Goal: Task Accomplishment & Management: Use online tool/utility

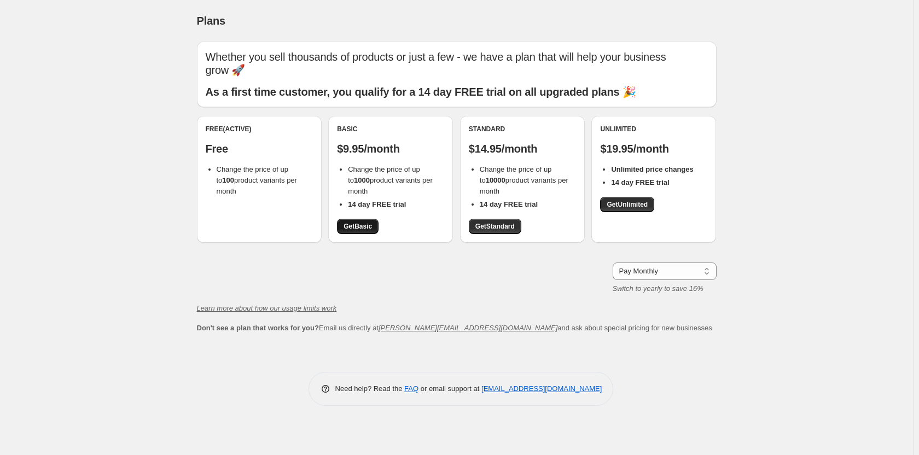
click at [349, 225] on span "Get Basic" at bounding box center [357, 226] width 28 height 9
click at [352, 224] on span "Get Basic" at bounding box center [357, 226] width 28 height 9
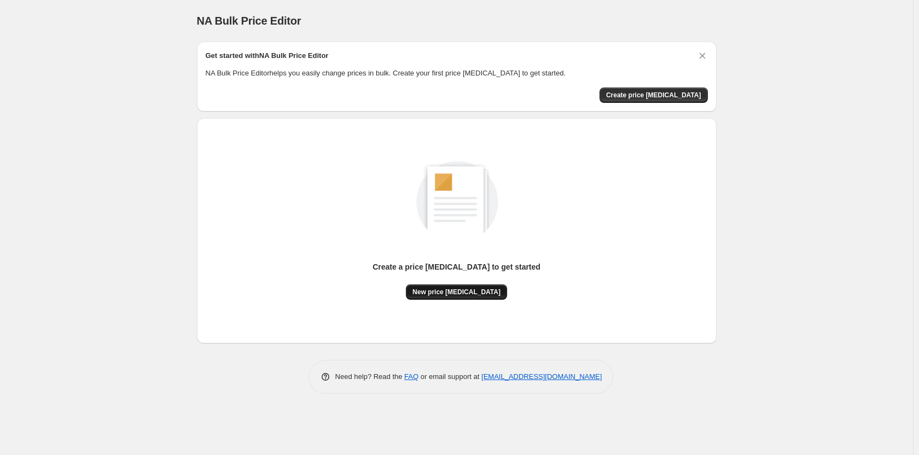
click at [469, 290] on span "New price change job" at bounding box center [456, 292] width 88 height 9
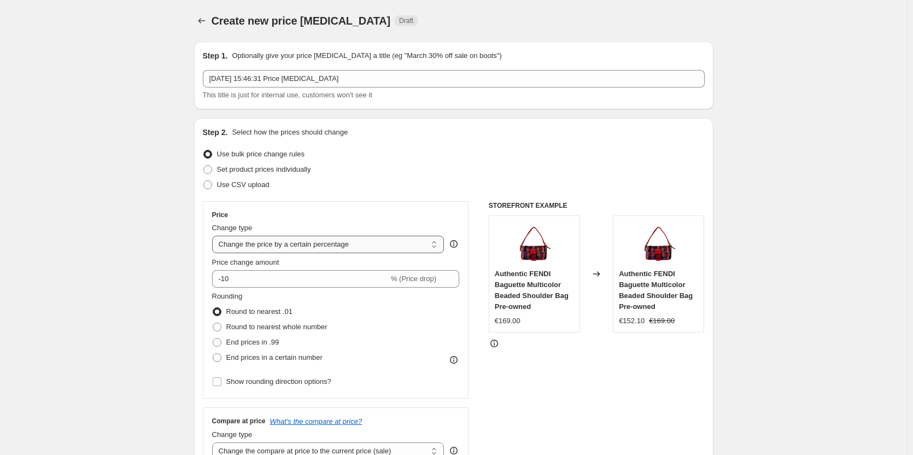
click at [339, 236] on select "Change the price to a certain amount Change the price by a certain amount Chang…" at bounding box center [328, 245] width 232 height 18
select select "to"
click at [214, 236] on select "Change the price to a certain amount Change the price by a certain amount Chang…" at bounding box center [328, 245] width 232 height 18
type input "80.00"
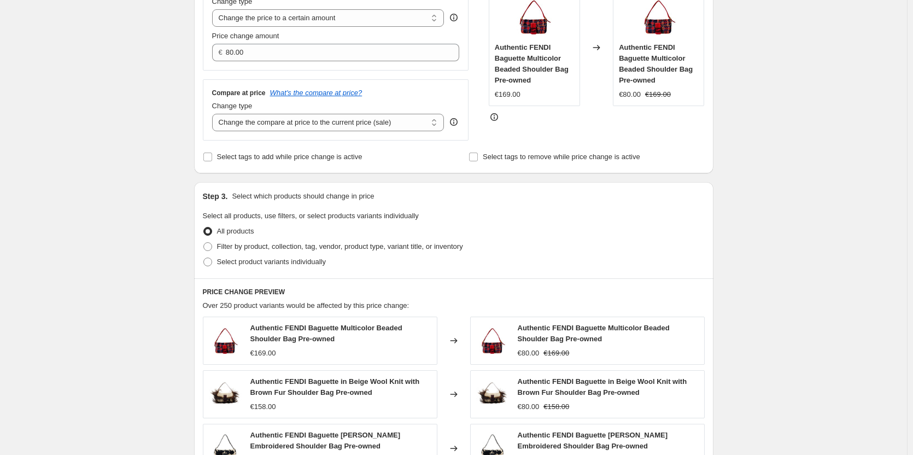
scroll to position [438, 0]
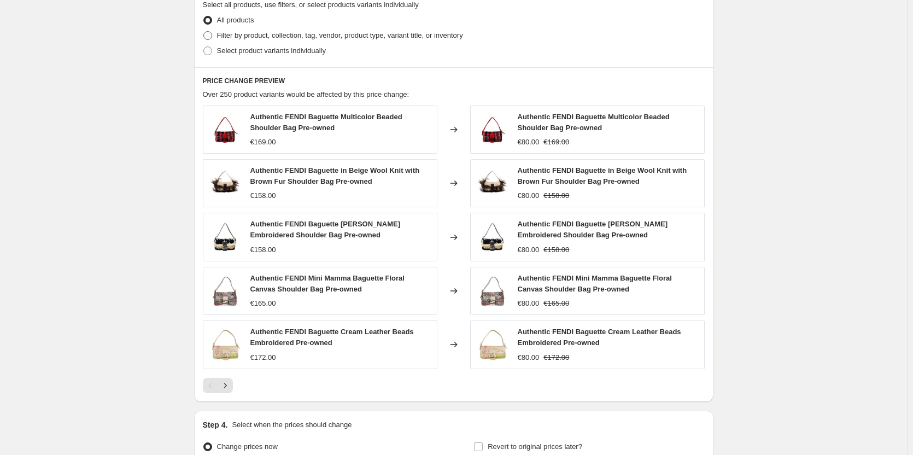
click at [212, 36] on span at bounding box center [207, 35] width 9 height 9
click at [204, 32] on input "Filter by product, collection, tag, vendor, product type, variant title, or inv…" at bounding box center [203, 31] width 1 height 1
radio input "true"
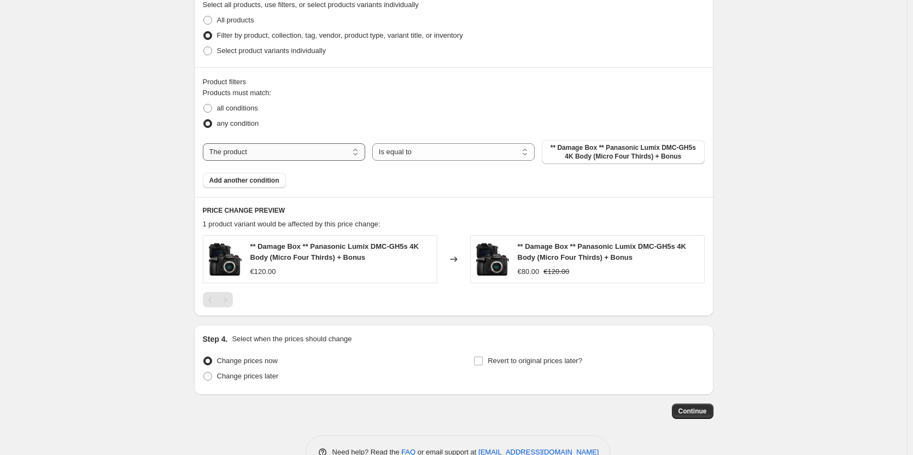
click at [321, 146] on select "The product The product's collection The product's tag The product's vendor The…" at bounding box center [284, 152] width 162 height 18
select select "collection"
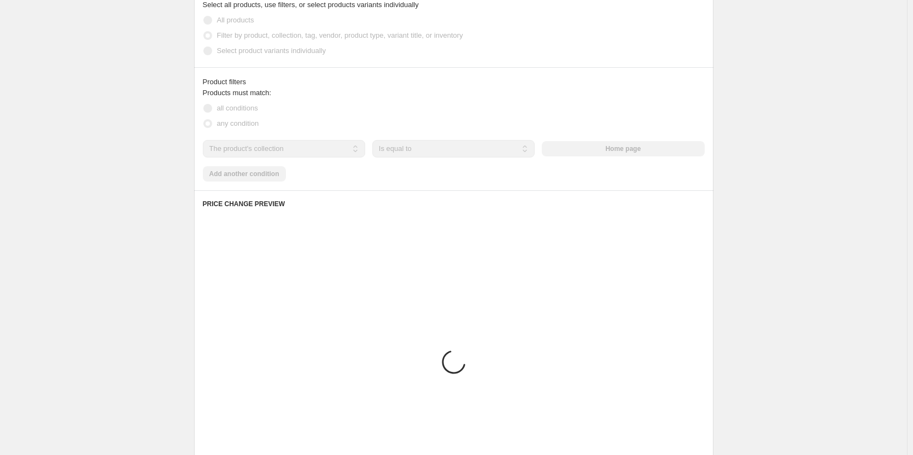
scroll to position [384, 0]
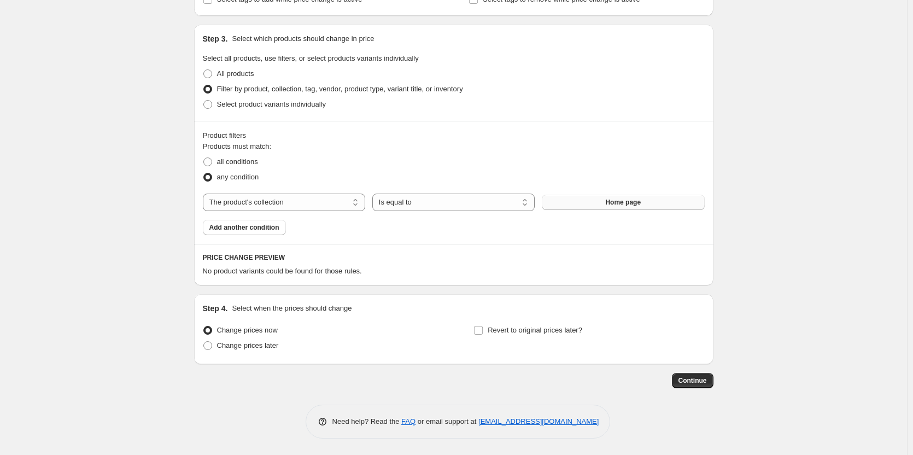
click at [595, 205] on button "Home page" at bounding box center [623, 202] width 162 height 15
click at [328, 199] on select "The product The product's collection The product's tag The product's vendor The…" at bounding box center [284, 203] width 162 height 18
click at [205, 194] on select "The product The product's collection The product's tag The product's vendor The…" at bounding box center [284, 203] width 162 height 18
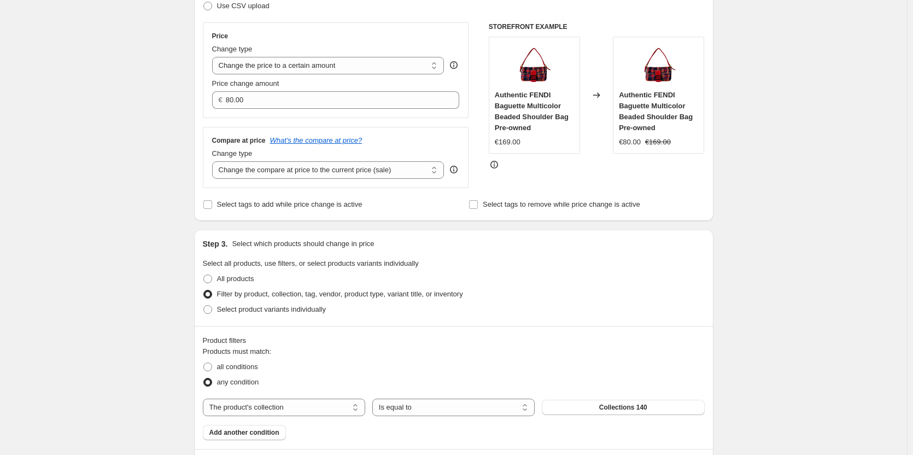
scroll to position [165, 0]
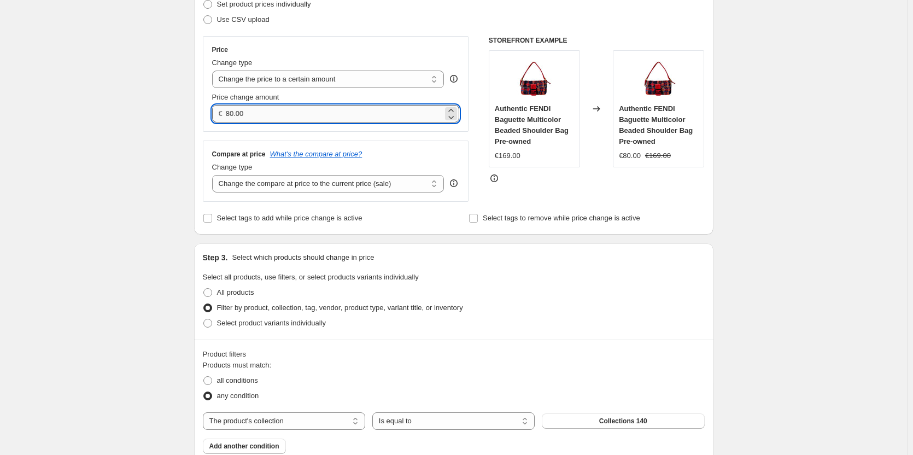
click at [274, 112] on input "80.00" at bounding box center [334, 114] width 217 height 18
type input "140.00"
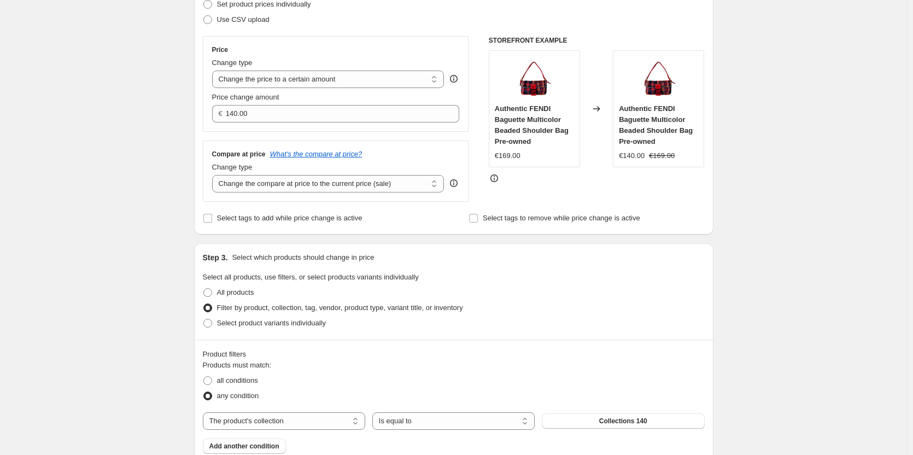
click at [439, 150] on div "Compare at price What's the compare at price?" at bounding box center [336, 154] width 248 height 9
click at [447, 136] on div "Price Change type Change the price to a certain amount Change the price by a ce…" at bounding box center [336, 119] width 266 height 166
click at [535, 270] on div "Step 3. Select which products should change in price Select all products, use f…" at bounding box center [454, 291] width 520 height 96
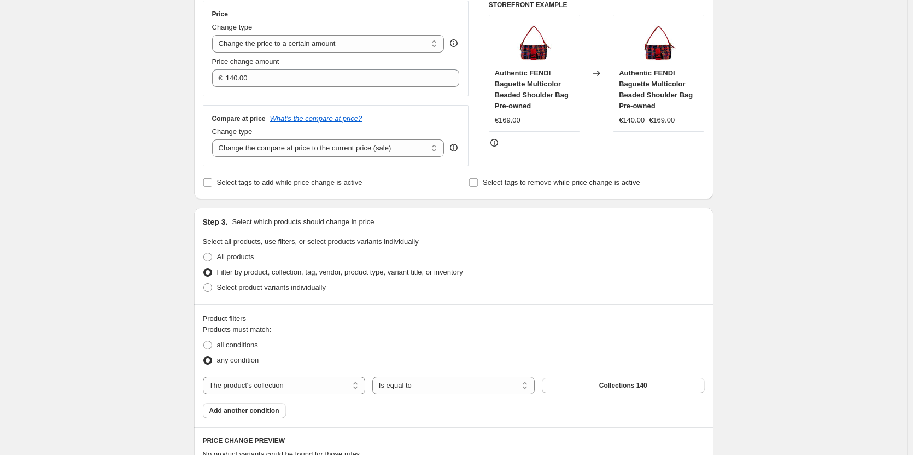
scroll to position [220, 0]
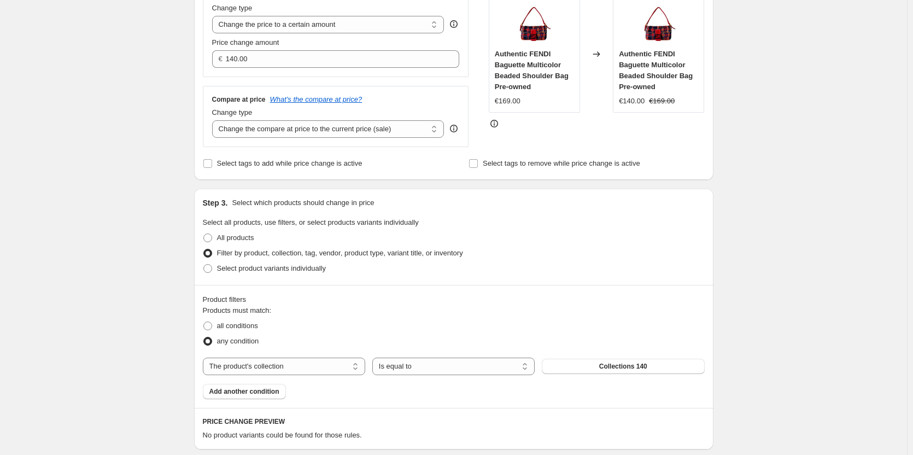
click at [613, 240] on div "All products" at bounding box center [454, 237] width 502 height 15
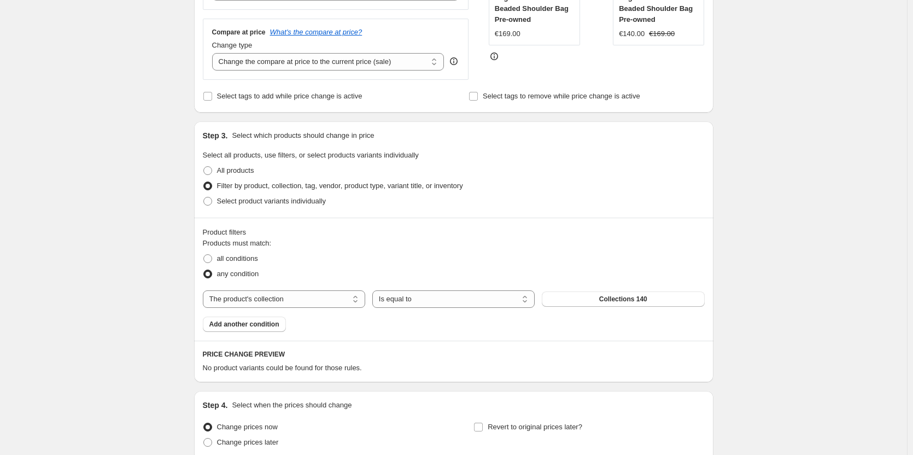
scroll to position [384, 0]
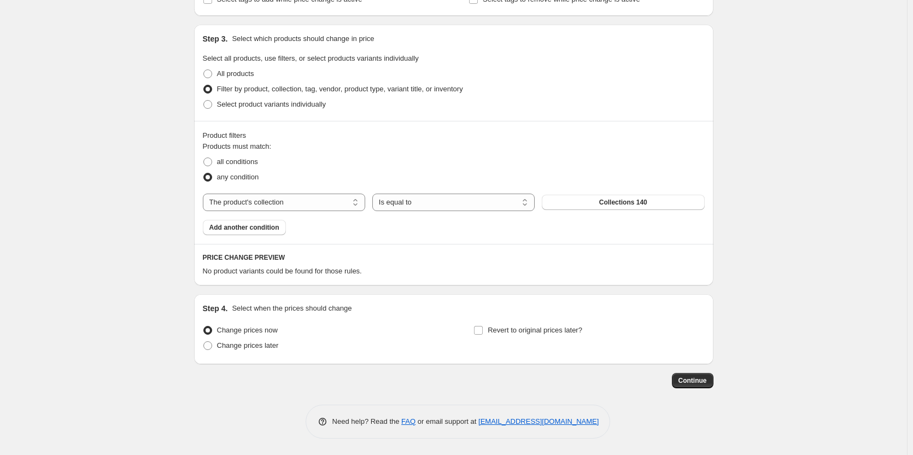
click at [611, 160] on div "all conditions" at bounding box center [454, 161] width 502 height 15
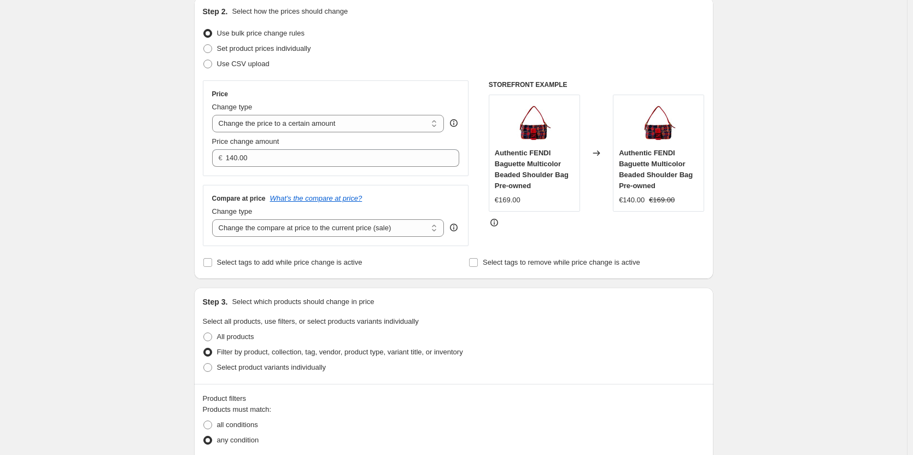
scroll to position [329, 0]
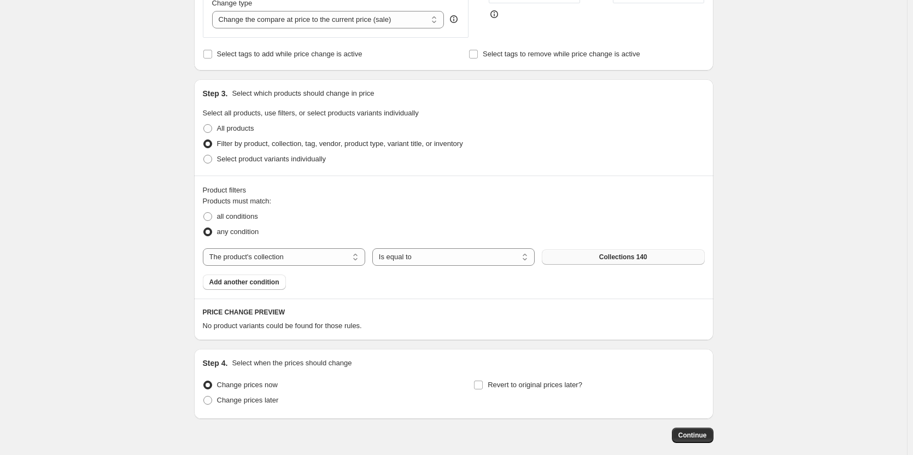
click at [603, 259] on span "Collections 140" at bounding box center [623, 257] width 48 height 9
click at [621, 258] on span "Collections 120" at bounding box center [623, 257] width 48 height 9
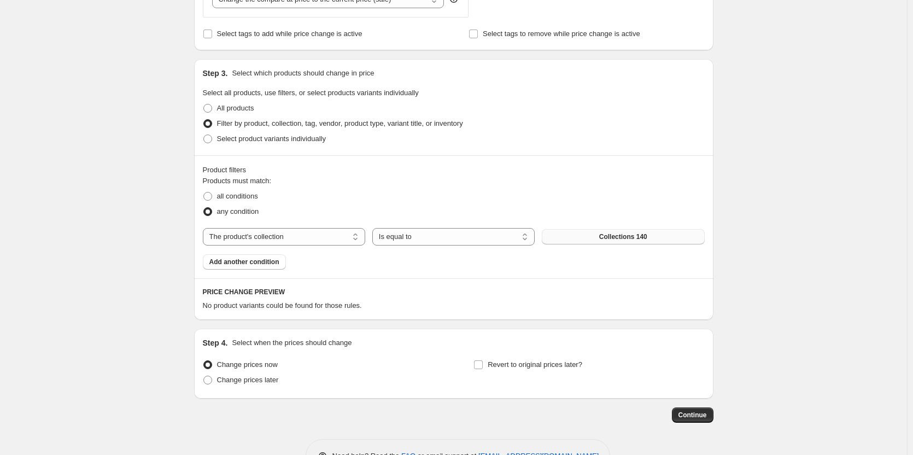
scroll to position [384, 0]
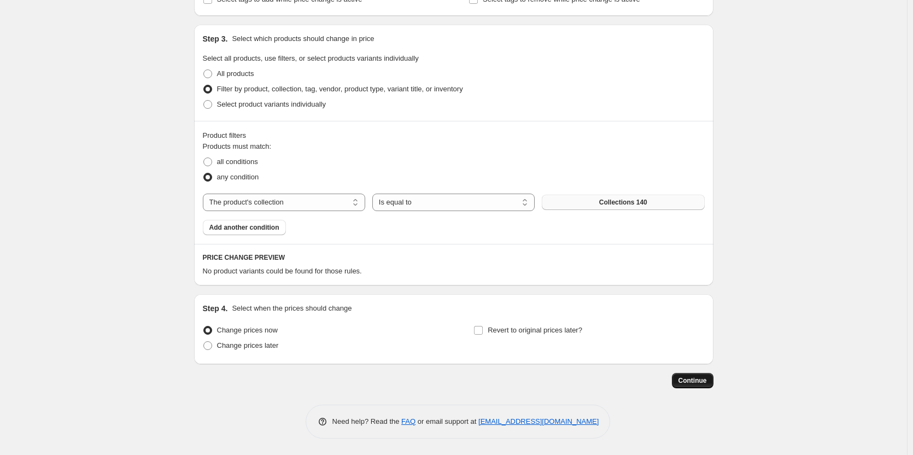
click at [696, 384] on span "Continue" at bounding box center [693, 380] width 28 height 9
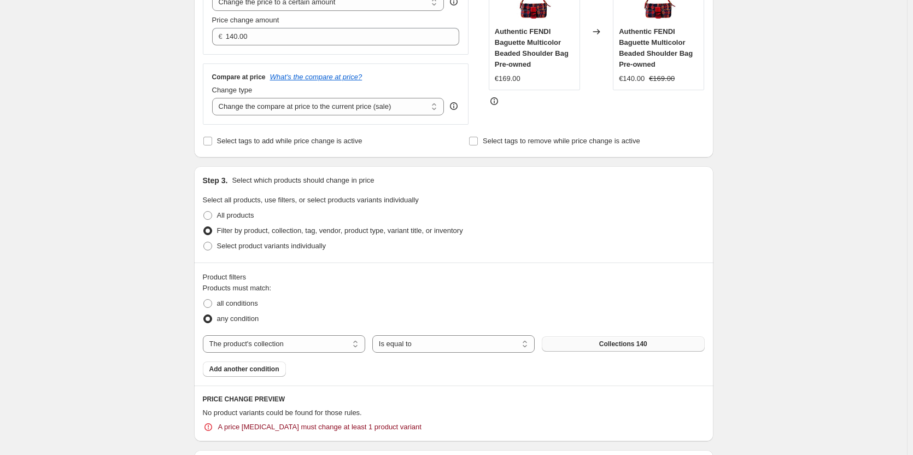
scroll to position [328, 0]
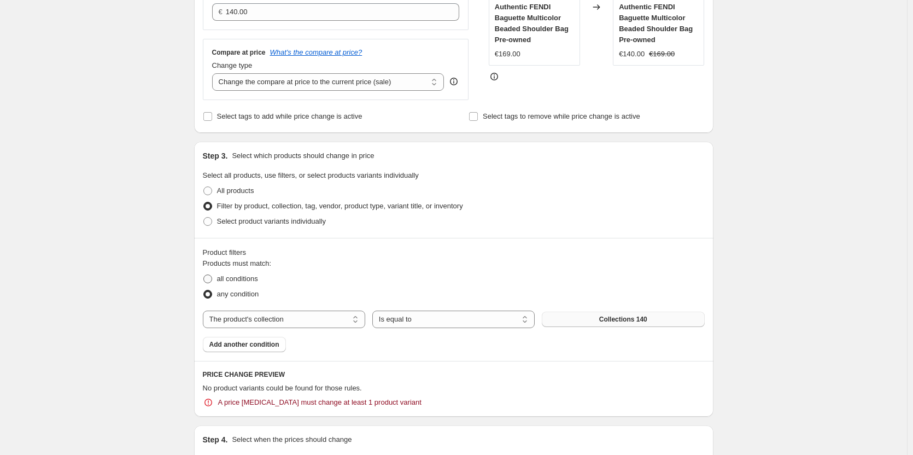
click at [211, 277] on span at bounding box center [207, 279] width 9 height 9
click at [204, 275] on input "all conditions" at bounding box center [203, 275] width 1 height 1
radio input "true"
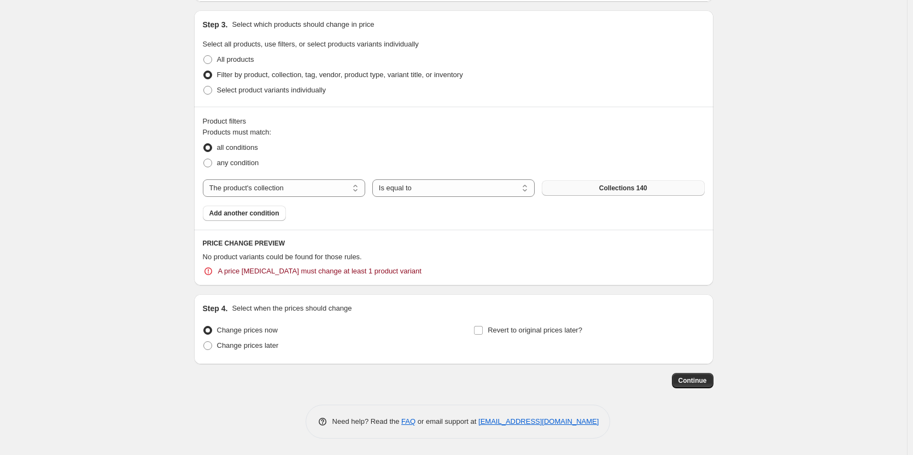
click at [605, 184] on button "Collections 140" at bounding box center [623, 187] width 162 height 15
click at [500, 269] on div "A price [MEDICAL_DATA] must change at least 1 product variant" at bounding box center [454, 271] width 502 height 11
click at [396, 268] on span "A price [MEDICAL_DATA] must change at least 1 product variant" at bounding box center [319, 271] width 203 height 11
click at [366, 271] on span "A price [MEDICAL_DATA] must change at least 1 product variant" at bounding box center [319, 271] width 203 height 11
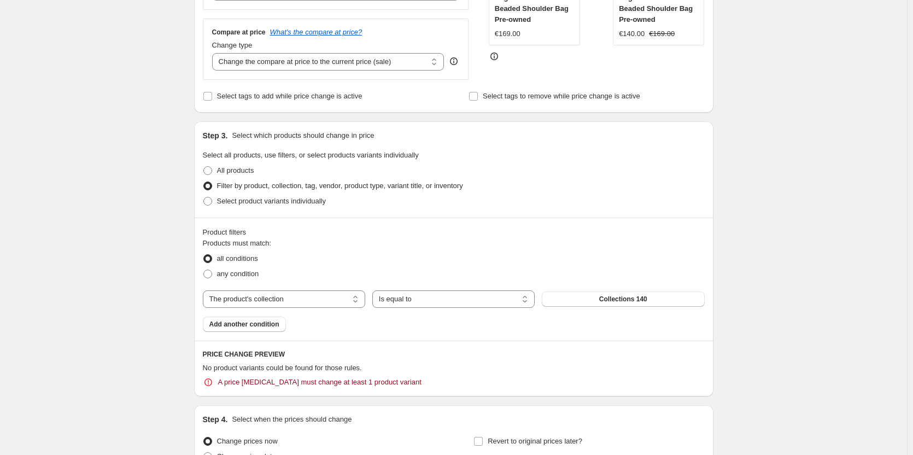
scroll to position [186, 0]
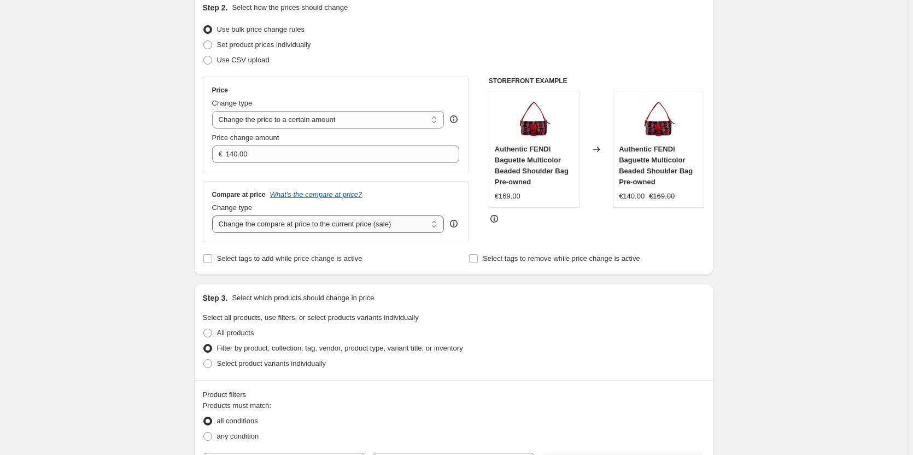
click at [298, 221] on select "Change the compare at price to the current price (sale) Change the compare at p…" at bounding box center [328, 224] width 232 height 18
select select "remove"
click at [214, 215] on select "Change the compare at price to the current price (sale) Change the compare at p…" at bounding box center [328, 224] width 232 height 18
click at [607, 236] on div "STOREFRONT EXAMPLE Authentic FENDI Baguette Multicolor Beaded Shoulder Bag Pre-…" at bounding box center [597, 160] width 216 height 166
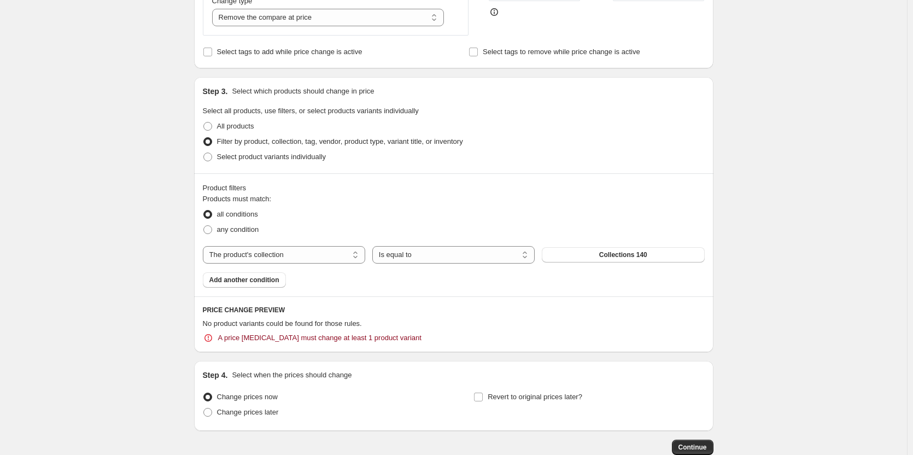
scroll to position [459, 0]
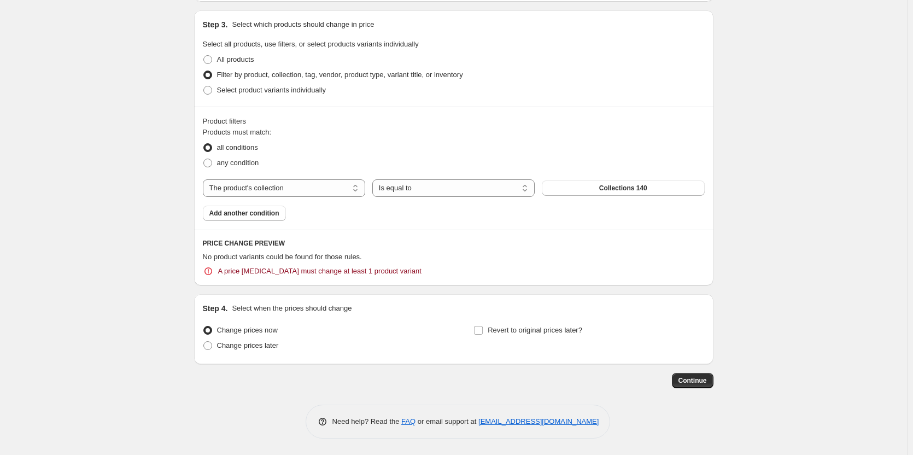
click at [580, 148] on div "all conditions" at bounding box center [454, 147] width 502 height 15
click at [439, 250] on div "PRICE CHANGE PREVIEW No product variants could be found for those rules. A pric…" at bounding box center [454, 258] width 520 height 56
click at [417, 193] on select "Is equal to Is not equal to" at bounding box center [453, 188] width 162 height 18
click at [413, 190] on select "Is equal to Is not equal to" at bounding box center [453, 188] width 162 height 18
select select "equal"
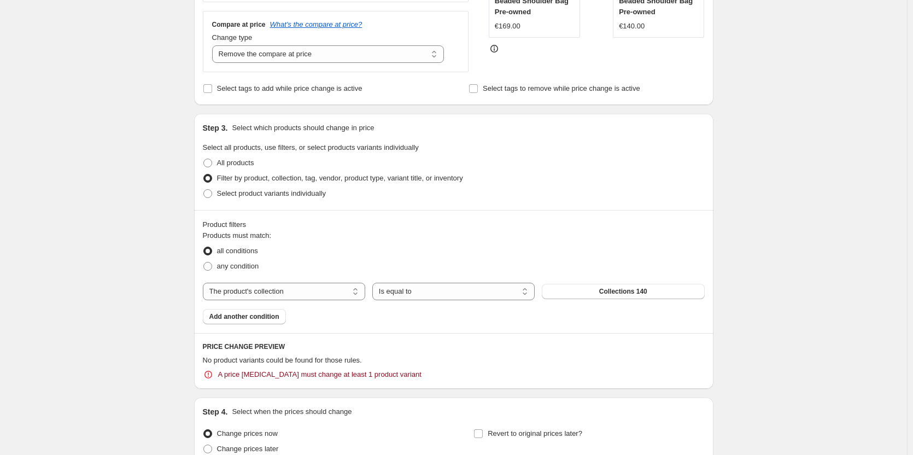
scroll to position [241, 0]
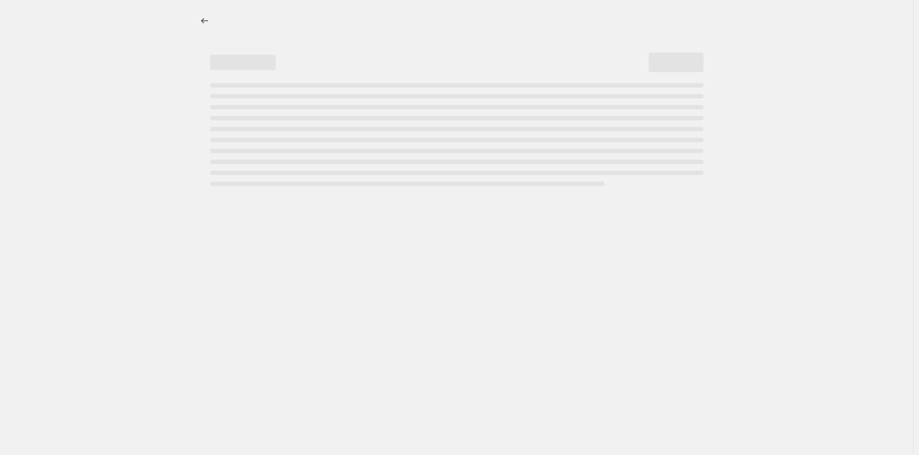
select select "percentage"
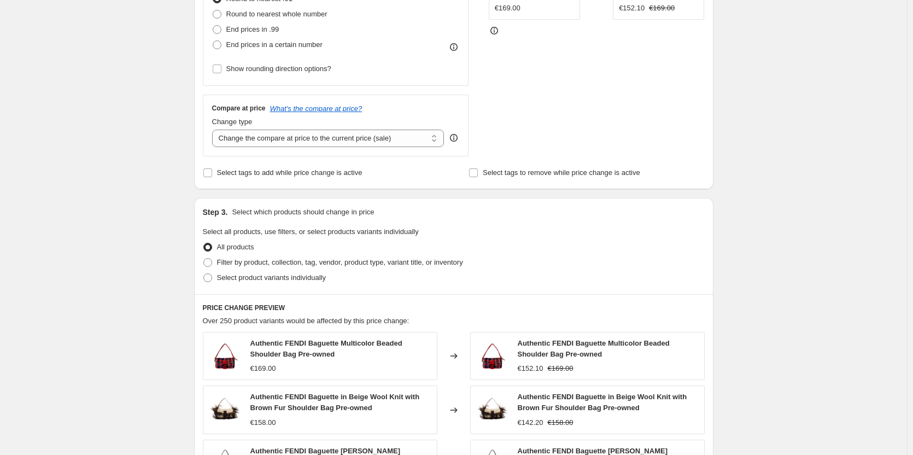
scroll to position [437, 0]
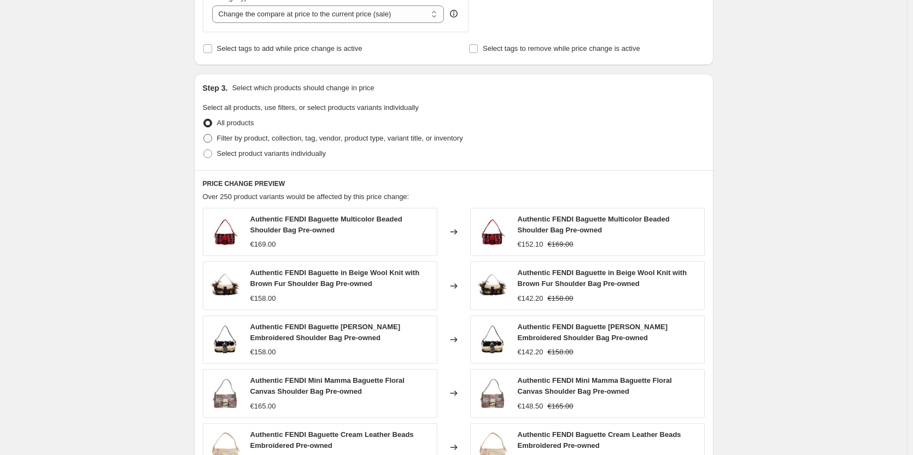
click at [211, 137] on span at bounding box center [207, 138] width 9 height 9
click at [204, 135] on input "Filter by product, collection, tag, vendor, product type, variant title, or inv…" at bounding box center [203, 134] width 1 height 1
radio input "true"
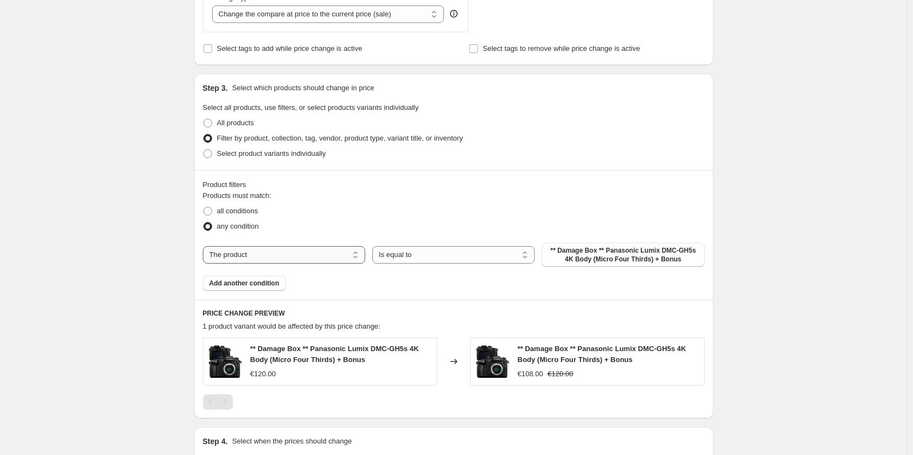
click at [301, 258] on select "The product The product's collection The product's tag The product's vendor The…" at bounding box center [284, 255] width 162 height 18
select select "collection"
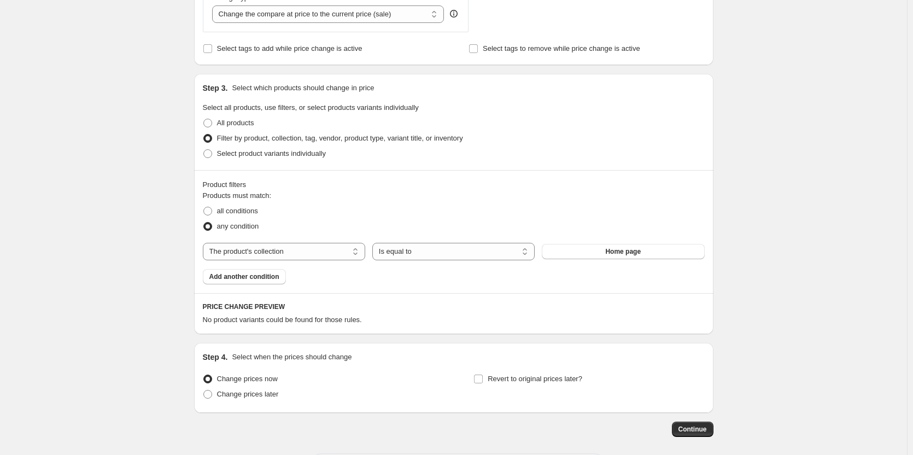
click at [611, 254] on span "Home page" at bounding box center [623, 251] width 36 height 9
click at [605, 253] on span "Collections 140" at bounding box center [623, 251] width 48 height 9
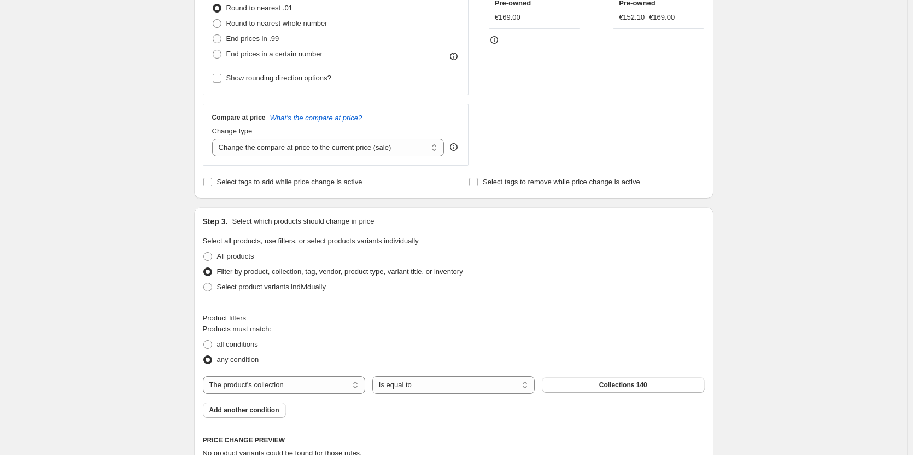
scroll to position [164, 0]
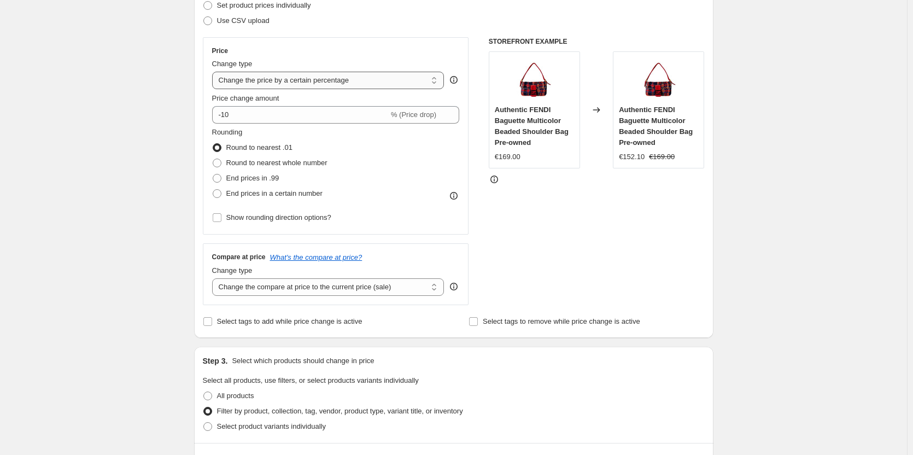
click at [285, 82] on select "Change the price to a certain amount Change the price by a certain amount Chang…" at bounding box center [328, 81] width 232 height 18
select select "margin"
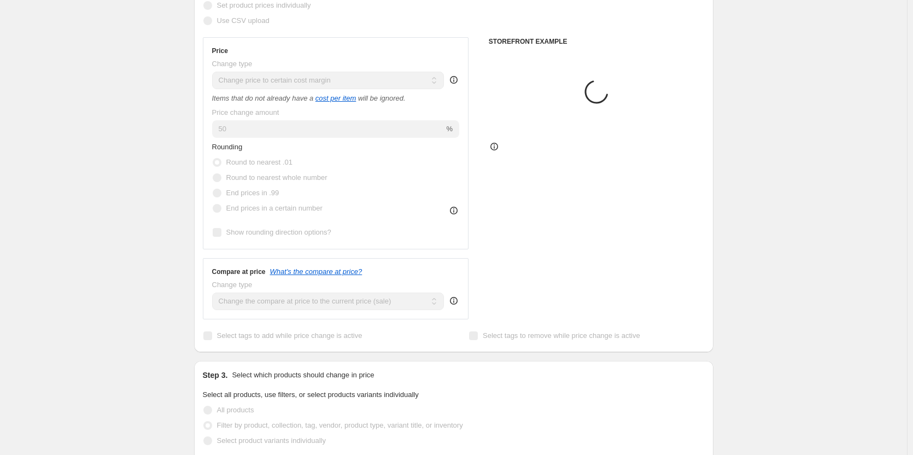
type input "50"
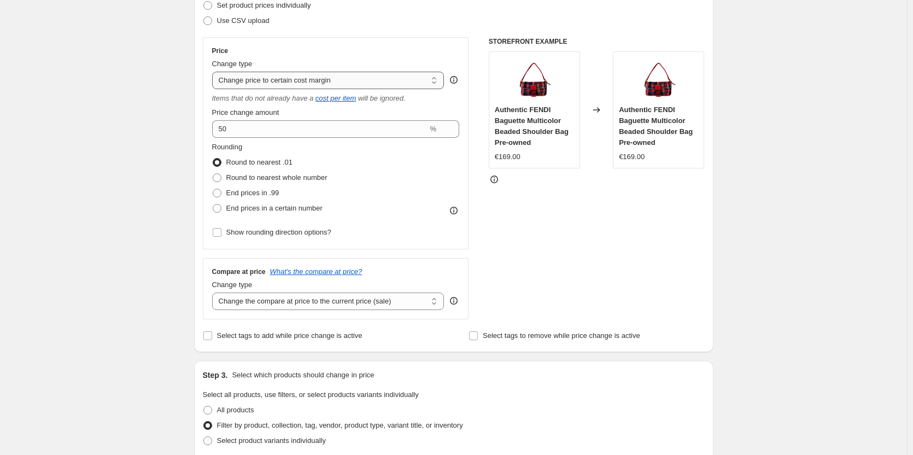
click at [292, 77] on select "Change the price to a certain amount Change the price by a certain amount Chang…" at bounding box center [328, 81] width 232 height 18
select select "to"
click at [214, 72] on select "Change the price to a certain amount Change the price by a certain amount Chang…" at bounding box center [328, 81] width 232 height 18
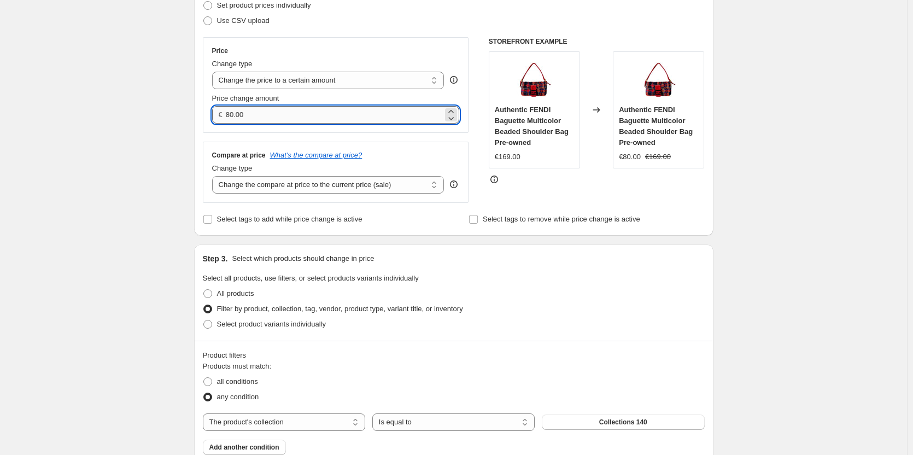
click at [270, 109] on input "80.00" at bounding box center [334, 115] width 217 height 18
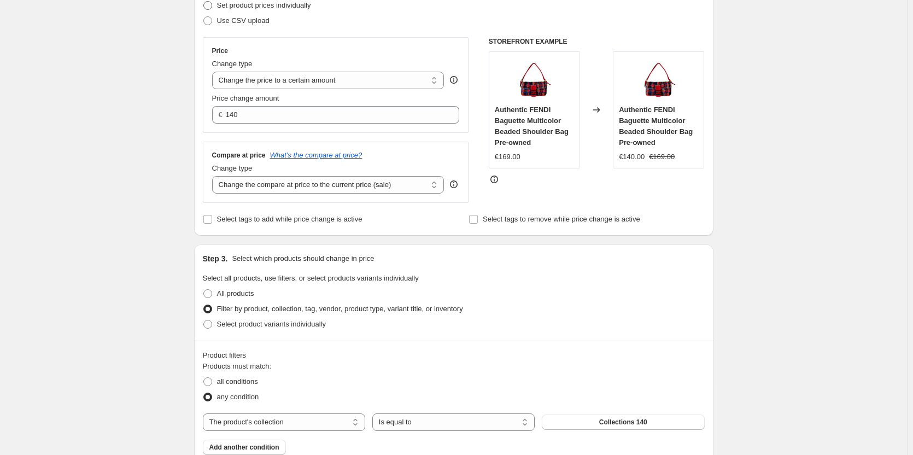
type input "140.00"
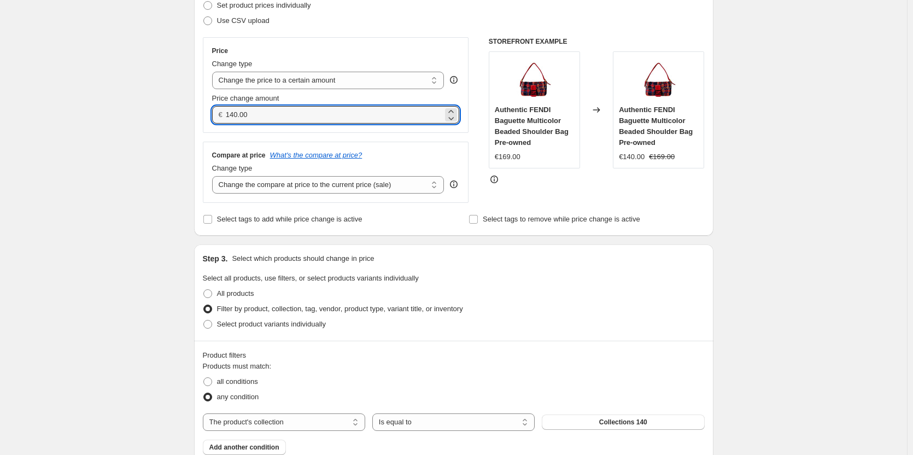
scroll to position [384, 0]
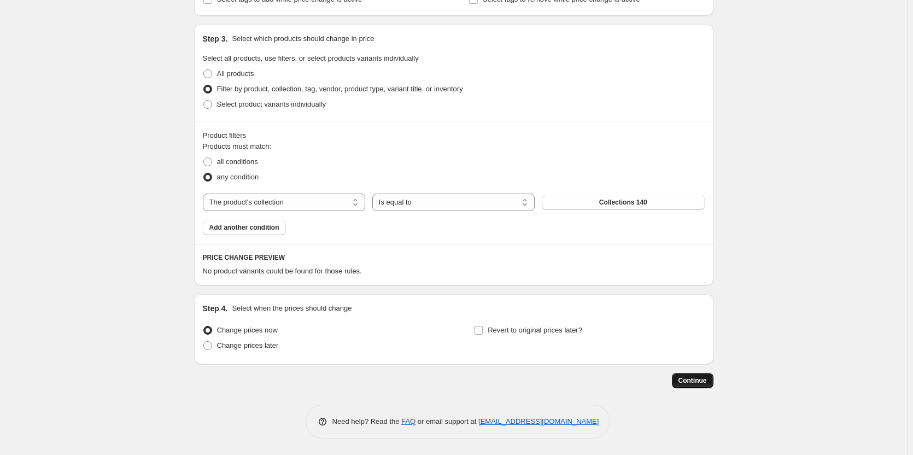
click at [690, 381] on span "Continue" at bounding box center [693, 380] width 28 height 9
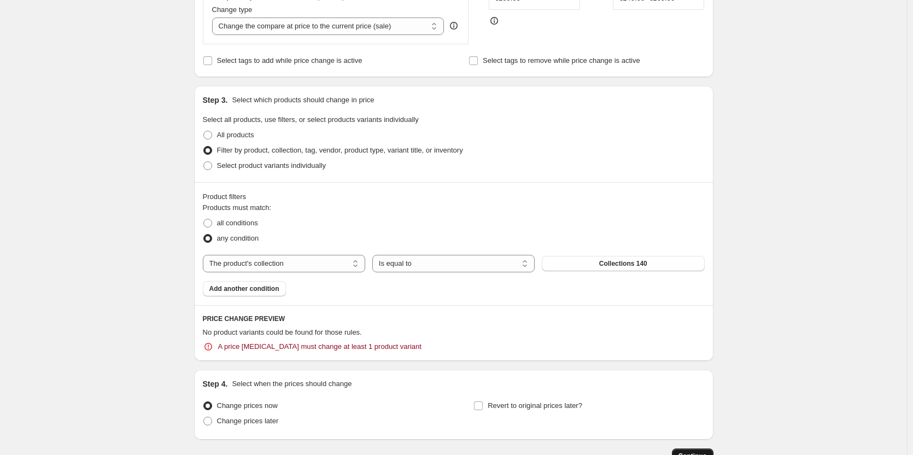
scroll to position [0, 0]
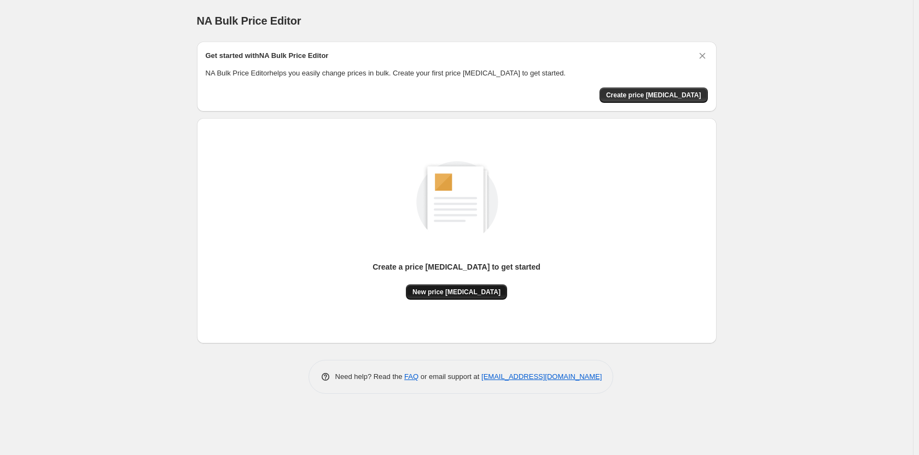
click at [469, 293] on span "New price [MEDICAL_DATA]" at bounding box center [456, 292] width 88 height 9
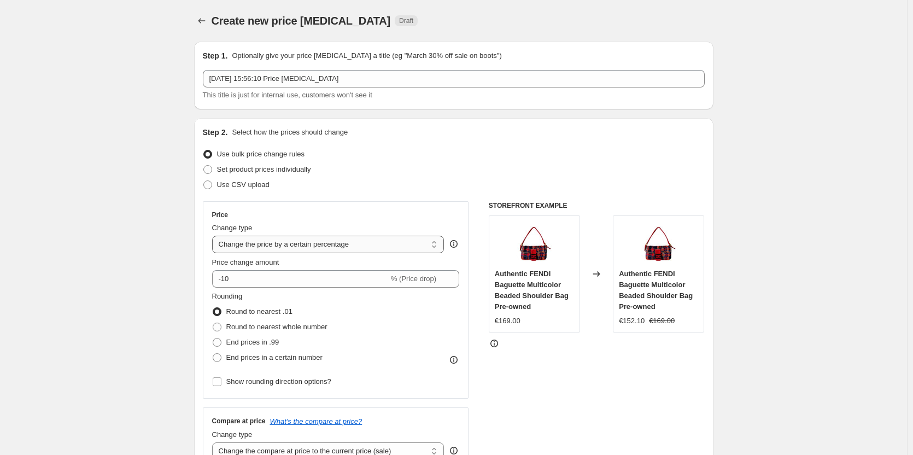
click at [331, 244] on select "Change the price to a certain amount Change the price by a certain amount Chang…" at bounding box center [328, 245] width 232 height 18
select select "to"
click at [214, 236] on select "Change the price to a certain amount Change the price by a certain amount Chang…" at bounding box center [328, 245] width 232 height 18
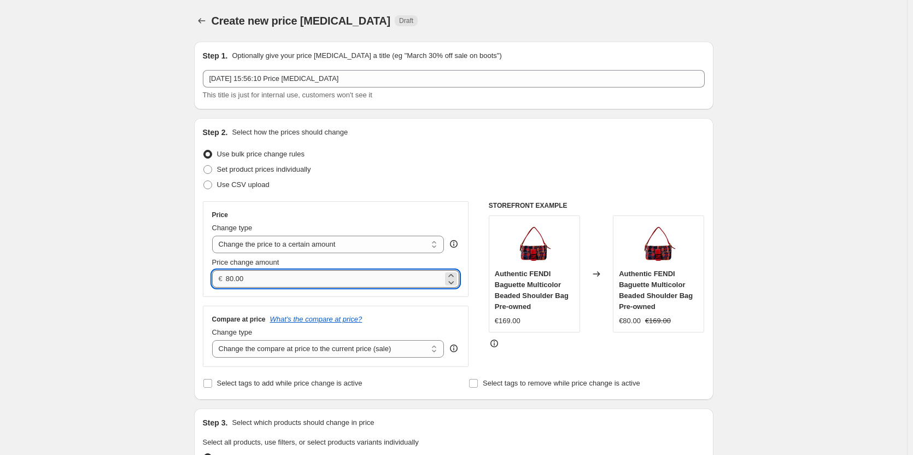
click at [295, 280] on input "80.00" at bounding box center [334, 279] width 217 height 18
click at [295, 279] on input "80.00" at bounding box center [334, 279] width 217 height 18
type input "140.00"
click at [320, 343] on select "Change the compare at price to the current price (sale) Change the compare at p…" at bounding box center [328, 349] width 232 height 18
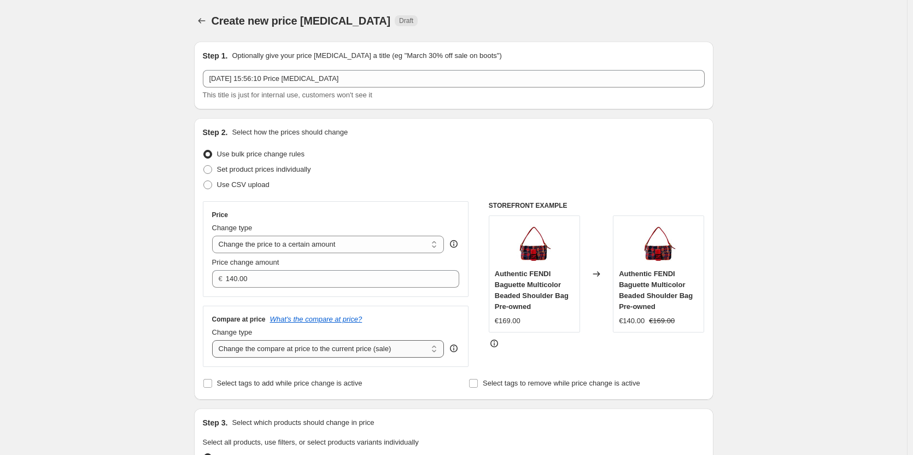
select select "remove"
click at [214, 340] on select "Change the compare at price to the current price (sale) Change the compare at p…" at bounding box center [328, 349] width 232 height 18
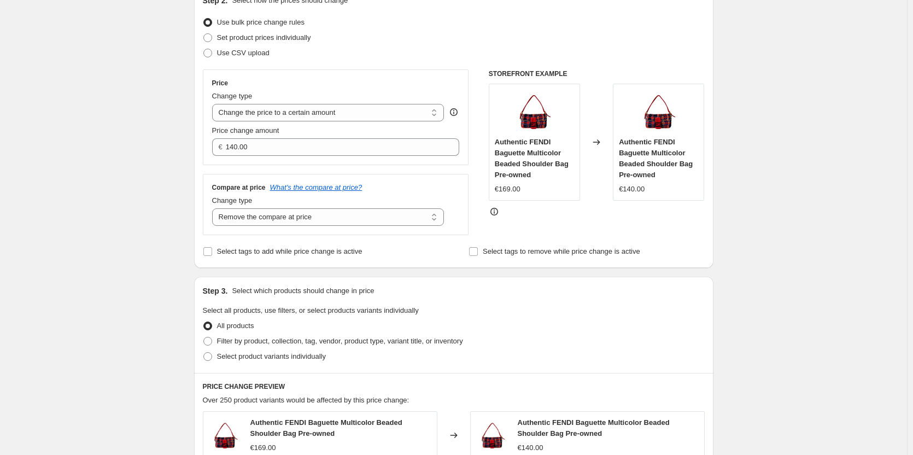
scroll to position [219, 0]
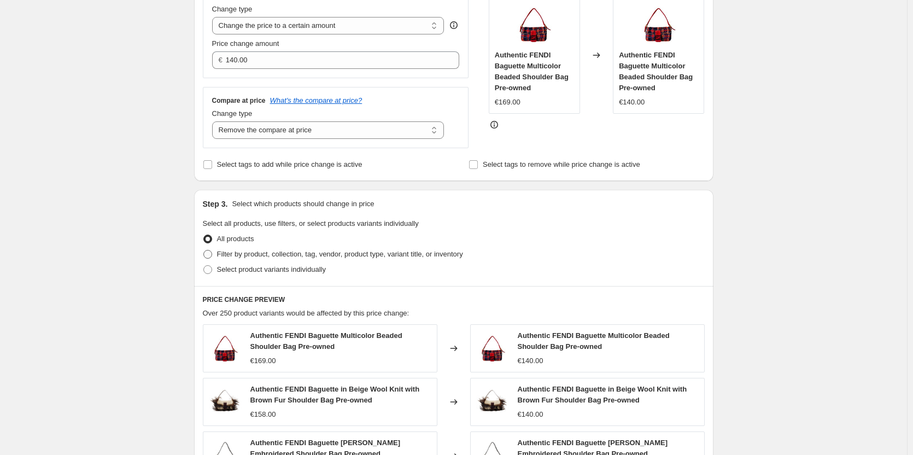
click at [206, 250] on span at bounding box center [207, 254] width 9 height 9
click at [204, 250] on input "Filter by product, collection, tag, vendor, product type, variant title, or inv…" at bounding box center [203, 250] width 1 height 1
radio input "true"
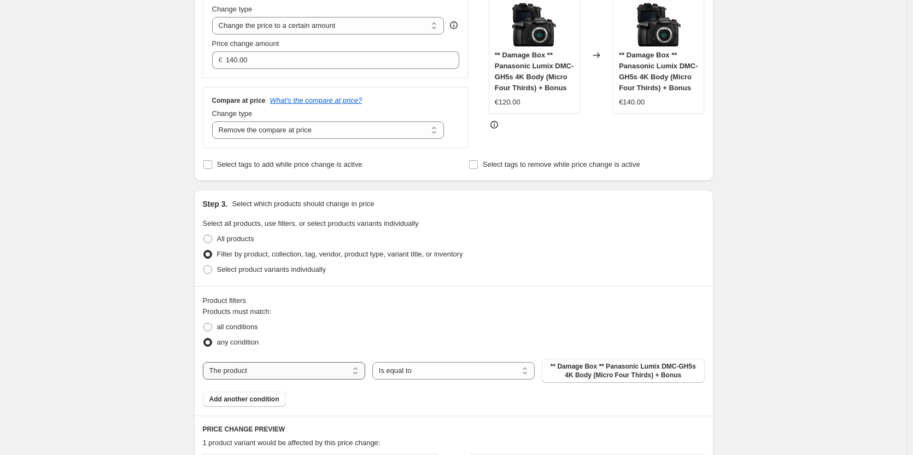
click at [291, 368] on select "The product The product's collection The product's tag The product's vendor The…" at bounding box center [284, 371] width 162 height 18
select select "collection"
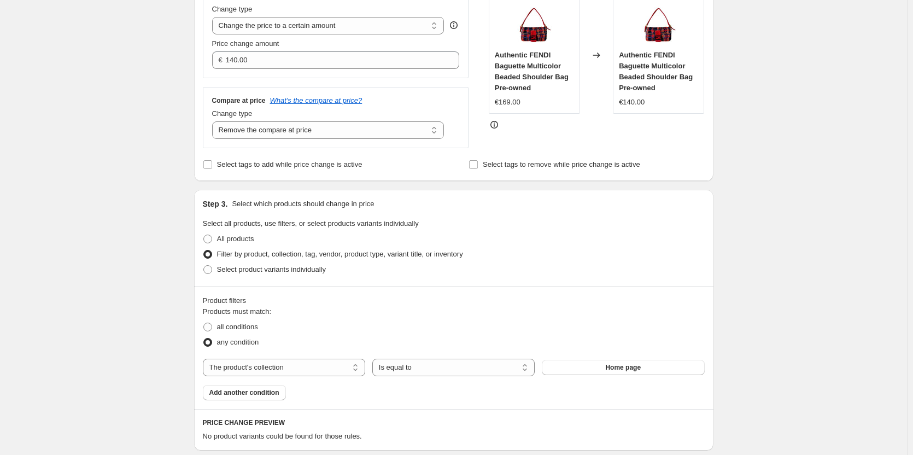
click at [610, 365] on span "Home page" at bounding box center [623, 367] width 36 height 9
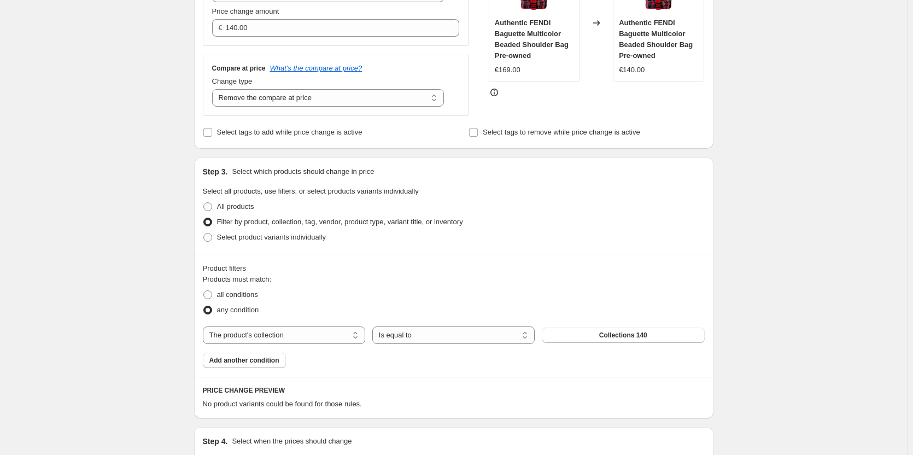
scroll to position [384, 0]
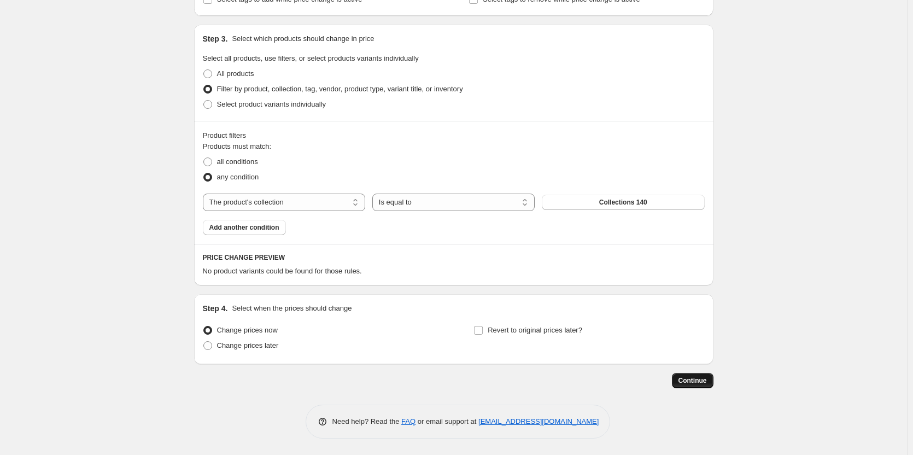
click at [693, 382] on span "Continue" at bounding box center [693, 380] width 28 height 9
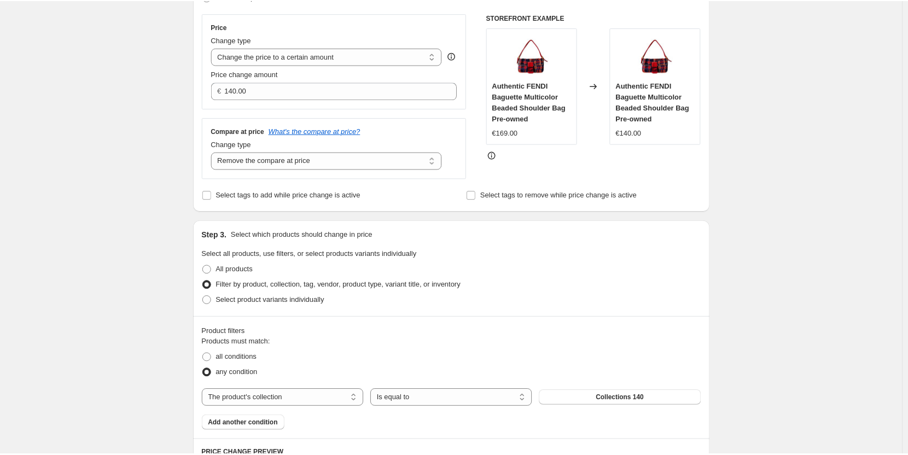
scroll to position [131, 0]
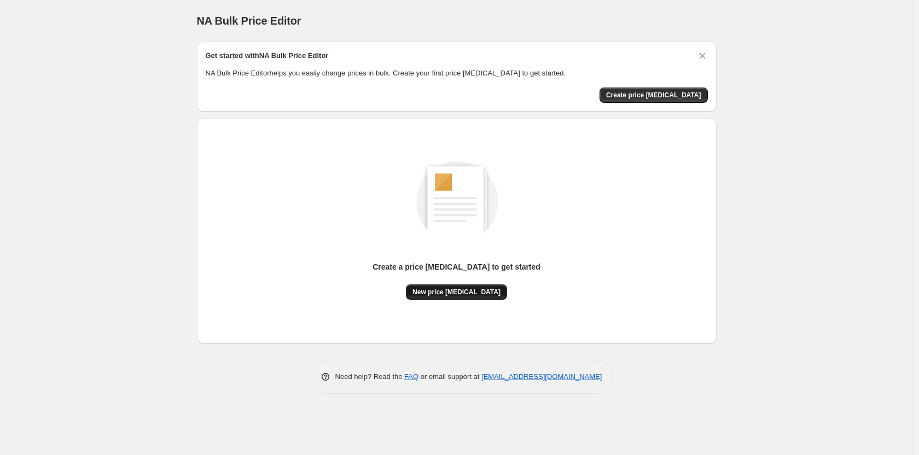
click at [451, 290] on span "New price [MEDICAL_DATA]" at bounding box center [456, 292] width 88 height 9
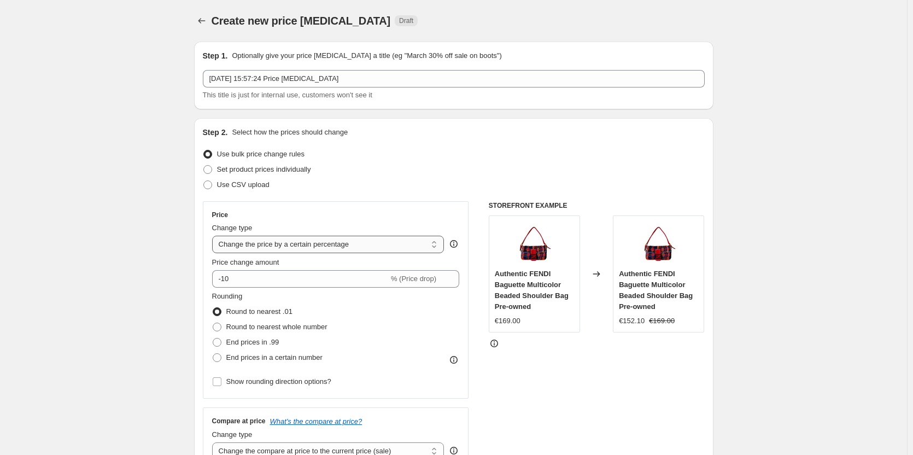
click at [365, 247] on select "Change the price to a certain amount Change the price by a certain amount Chang…" at bounding box center [328, 245] width 232 height 18
select select "to"
click at [214, 236] on select "Change the price to a certain amount Change the price by a certain amount Chang…" at bounding box center [328, 245] width 232 height 18
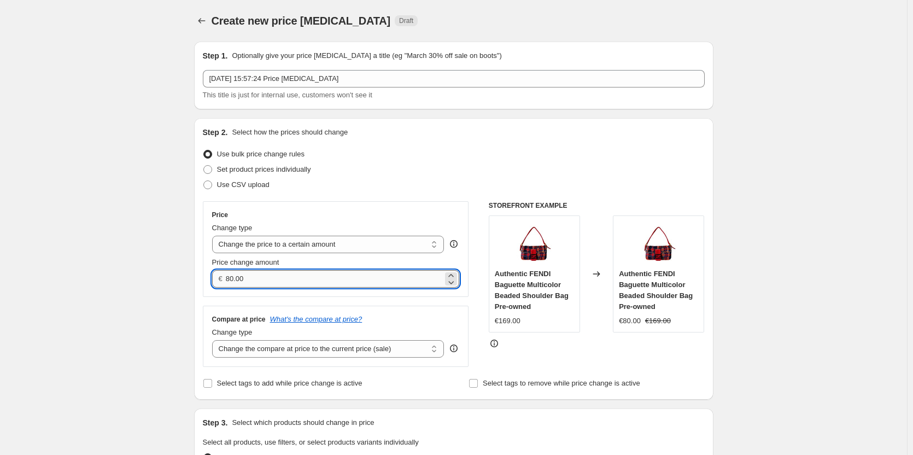
click at [287, 278] on input "80.00" at bounding box center [334, 279] width 217 height 18
type input "1"
type input "79.98"
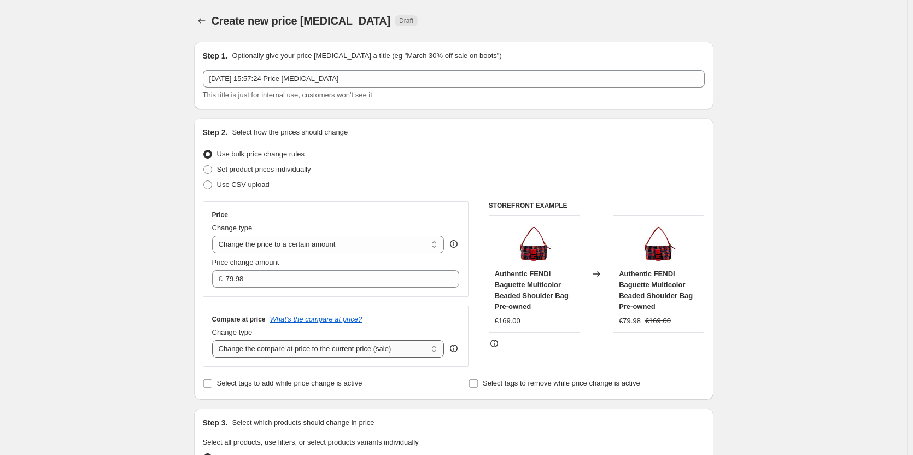
click at [395, 343] on select "Change the compare at price to the current price (sale) Change the compare at p…" at bounding box center [328, 349] width 232 height 18
select select "remove"
click at [214, 340] on select "Change the compare at price to the current price (sale) Change the compare at p…" at bounding box center [328, 349] width 232 height 18
click at [574, 349] on div at bounding box center [597, 343] width 216 height 11
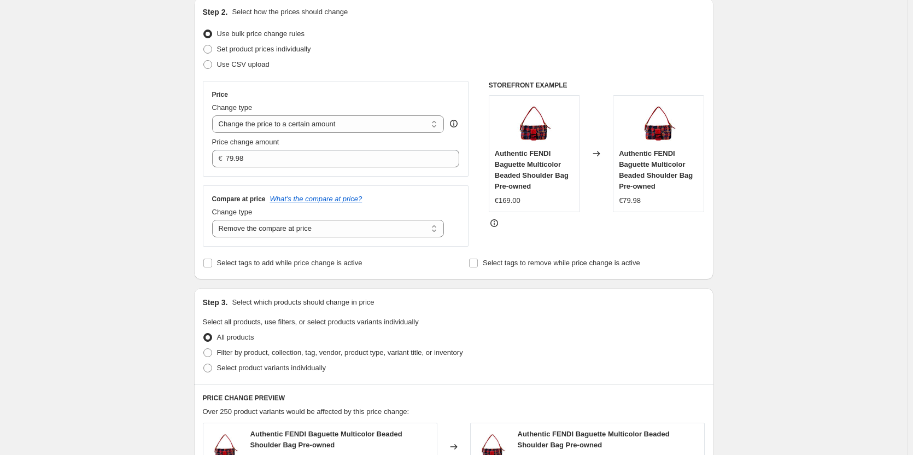
scroll to position [109, 0]
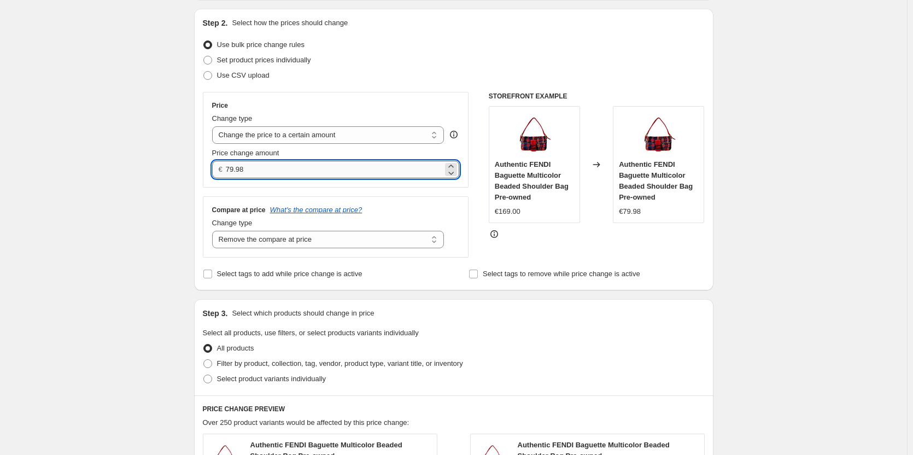
click at [263, 178] on input "79.98" at bounding box center [334, 170] width 217 height 18
click at [263, 177] on input "79.98" at bounding box center [334, 170] width 217 height 18
type input "80.00"
click at [561, 253] on div "STOREFRONT EXAMPLE Authentic FENDI Baguette Multicolor Beaded Shoulder Bag Pre-…" at bounding box center [597, 175] width 216 height 166
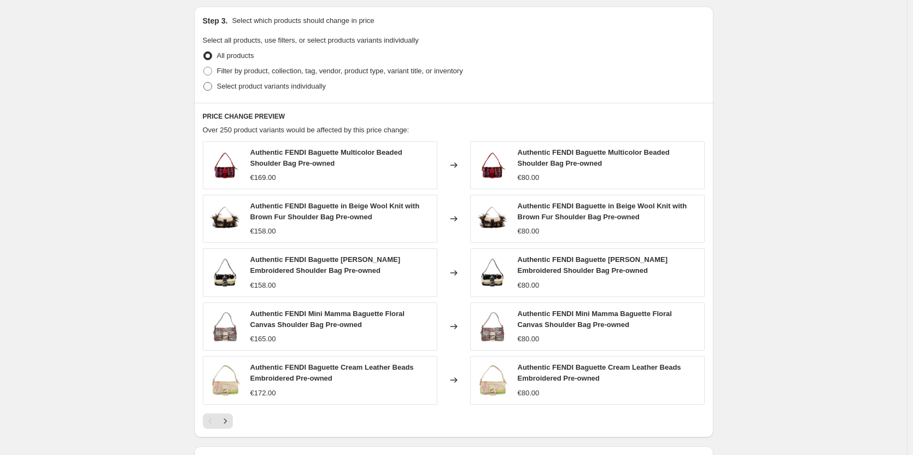
scroll to position [328, 0]
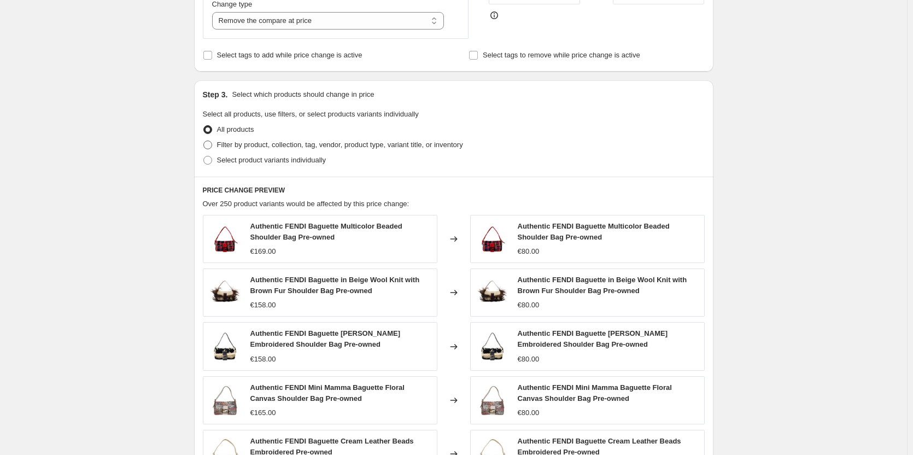
click at [211, 142] on span at bounding box center [207, 145] width 9 height 9
click at [204, 141] on input "Filter by product, collection, tag, vendor, product type, variant title, or inv…" at bounding box center [203, 141] width 1 height 1
radio input "true"
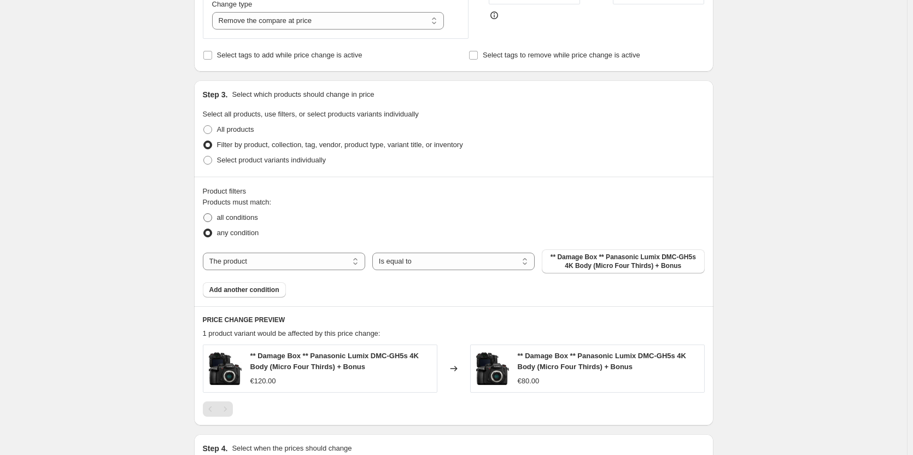
click at [212, 218] on span at bounding box center [207, 217] width 9 height 9
click at [204, 214] on input "all conditions" at bounding box center [203, 213] width 1 height 1
radio input "true"
click at [283, 256] on select "The product The product's collection The product's tag The product's vendor The…" at bounding box center [284, 262] width 162 height 18
select select "collection"
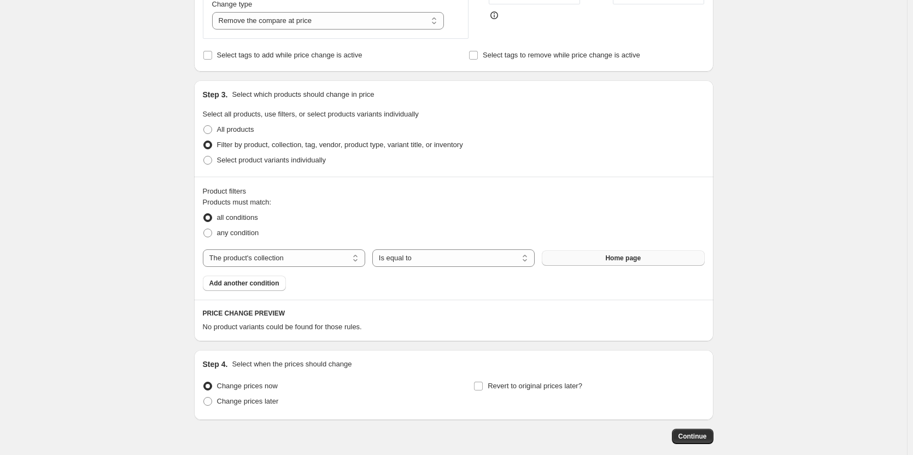
click at [578, 255] on button "Home page" at bounding box center [623, 257] width 162 height 15
click at [212, 234] on span at bounding box center [207, 233] width 9 height 9
click at [204, 229] on input "any condition" at bounding box center [203, 229] width 1 height 1
radio input "true"
click at [392, 260] on select "Is equal to Is not equal to" at bounding box center [453, 258] width 162 height 18
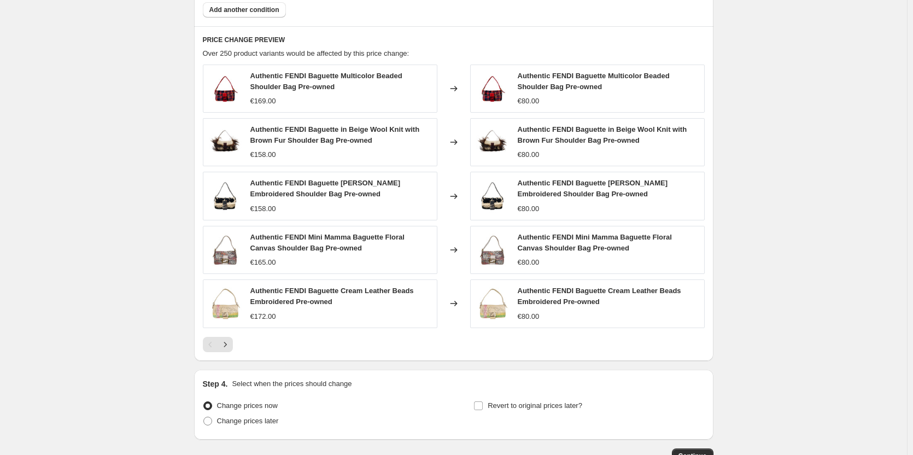
scroll to position [513, 0]
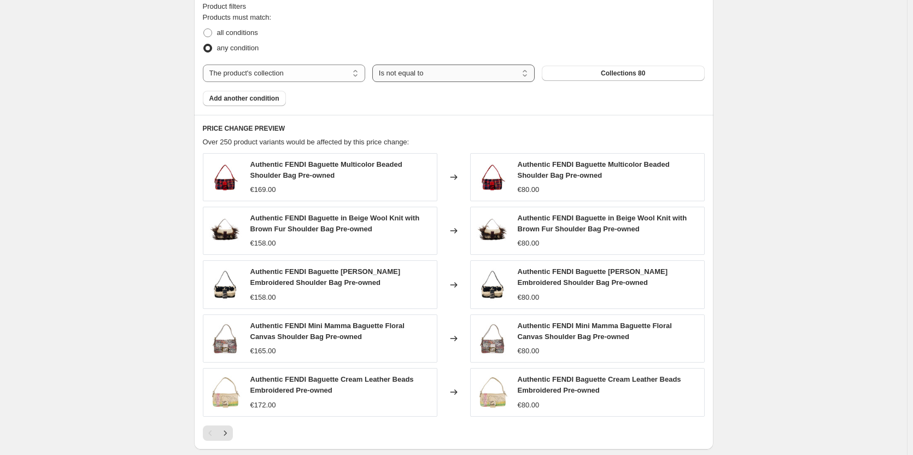
click at [424, 73] on select "Is equal to Is not equal to" at bounding box center [453, 74] width 162 height 18
select select "equal"
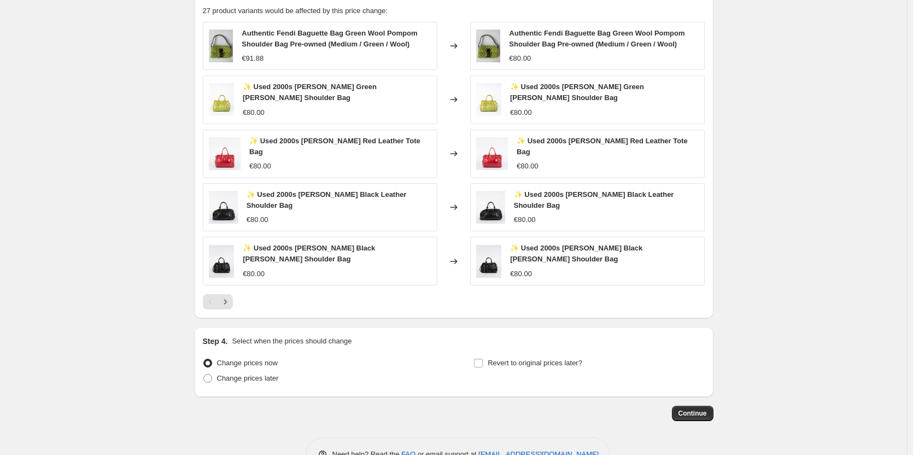
scroll to position [667, 0]
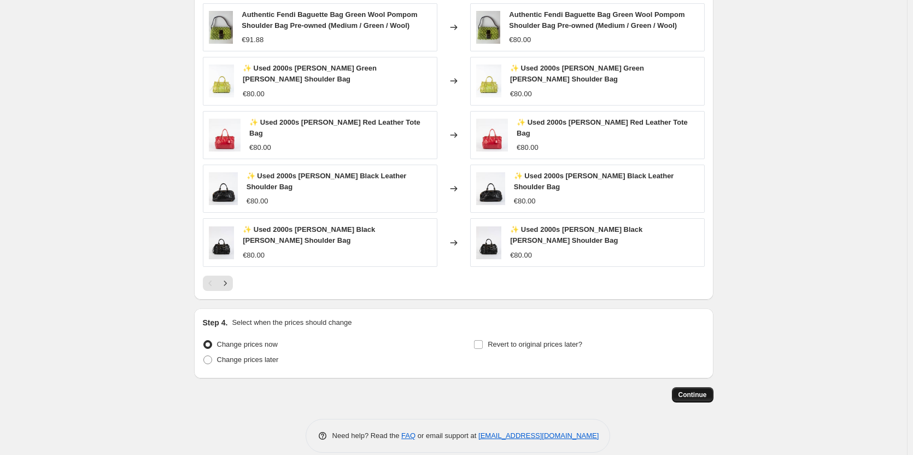
click at [690, 390] on span "Continue" at bounding box center [693, 394] width 28 height 9
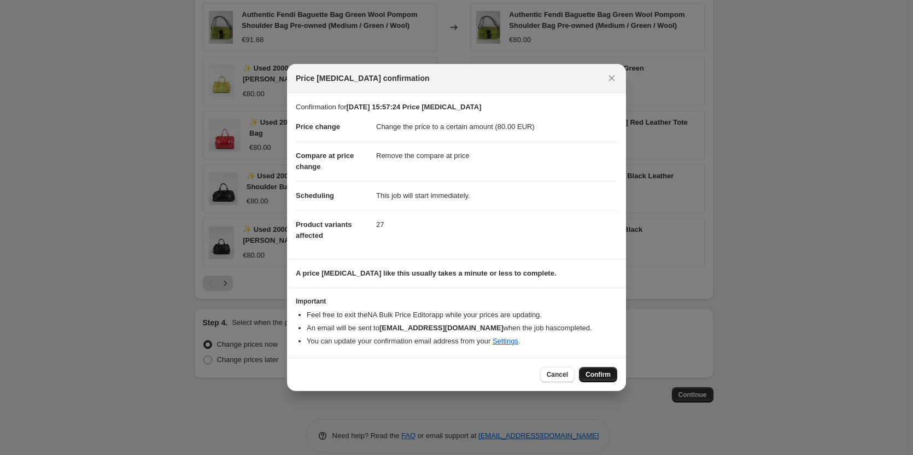
click at [602, 370] on button "Confirm" at bounding box center [598, 374] width 38 height 15
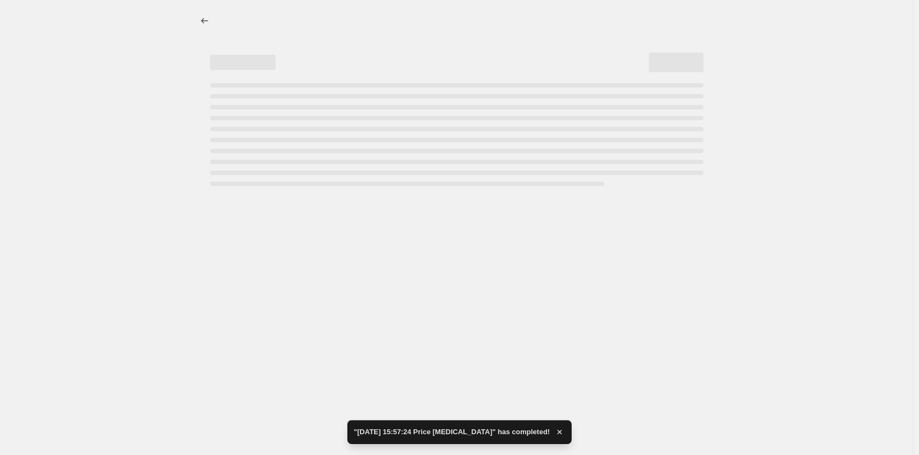
select select "remove"
select select "collection"
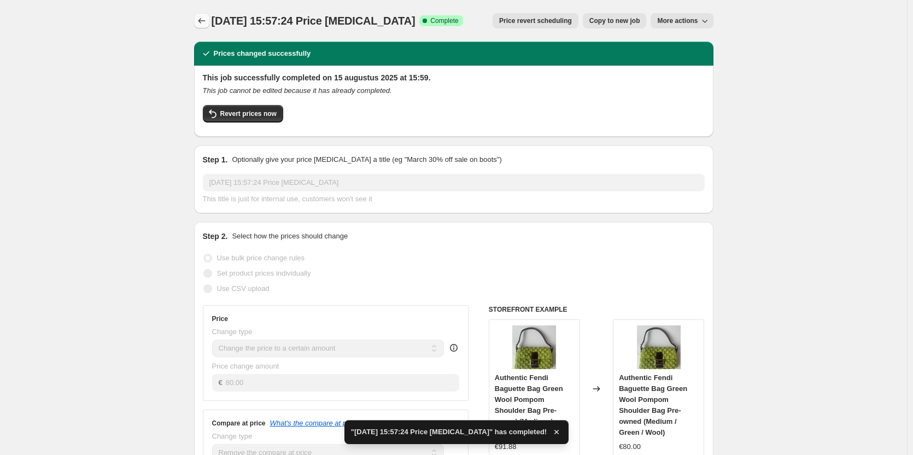
click at [202, 25] on icon "Price change jobs" at bounding box center [201, 20] width 11 height 11
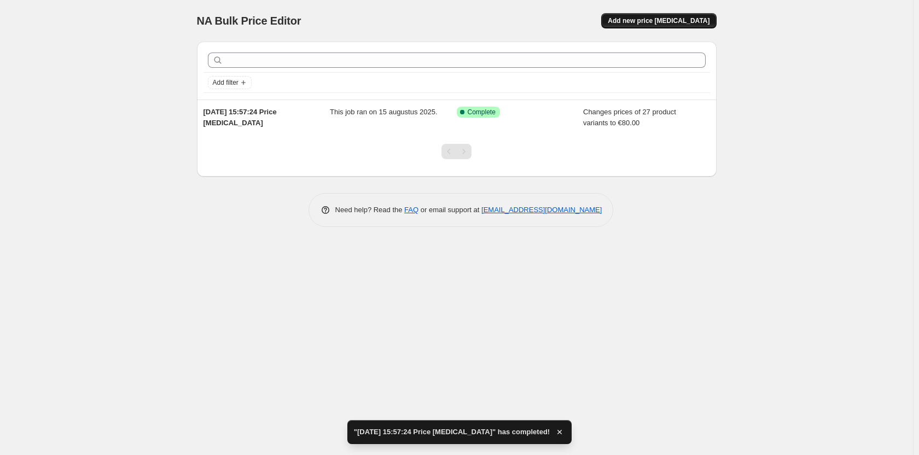
click at [651, 22] on span "Add new price change job" at bounding box center [659, 20] width 102 height 9
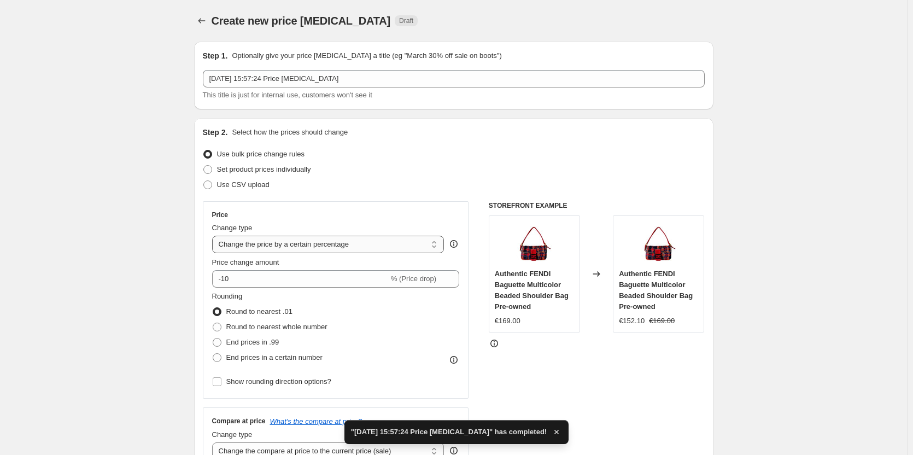
click at [287, 244] on select "Change the price to a certain amount Change the price by a certain amount Chang…" at bounding box center [328, 245] width 232 height 18
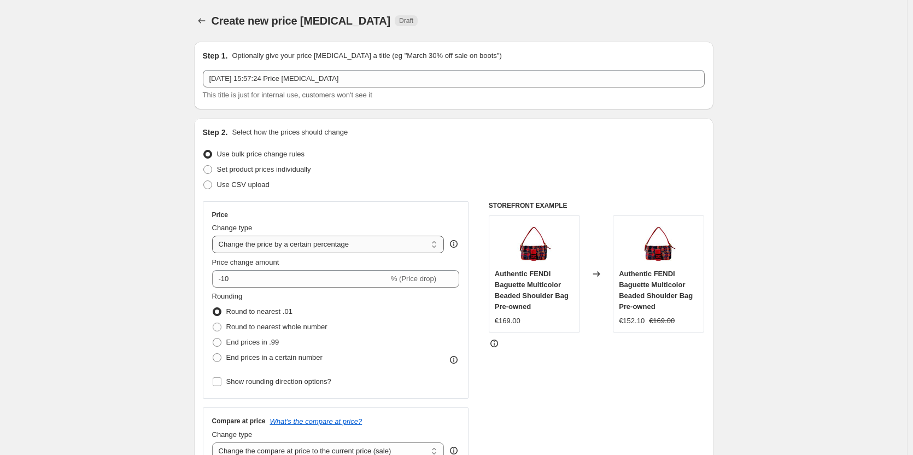
select select "to"
click at [214, 236] on select "Change the price to a certain amount Change the price by a certain amount Chang…" at bounding box center [328, 245] width 232 height 18
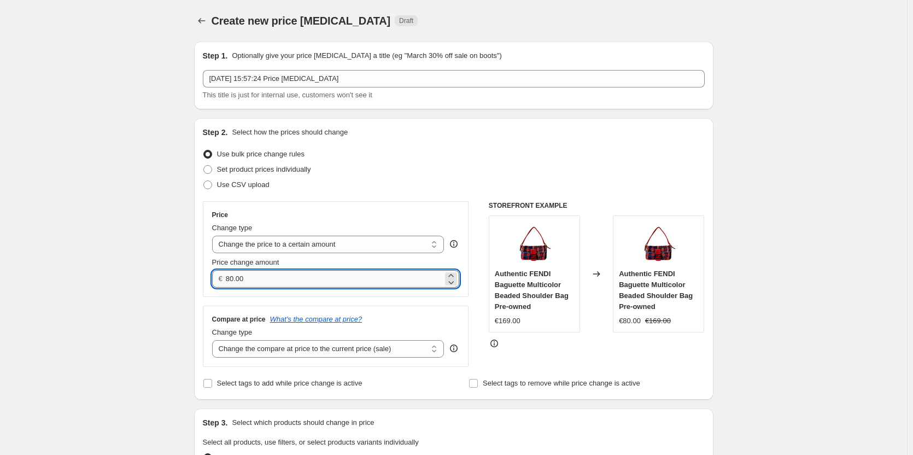
click at [306, 277] on input "80.00" at bounding box center [334, 279] width 217 height 18
type input "140.00"
drag, startPoint x: 399, startPoint y: 336, endPoint x: 402, endPoint y: 348, distance: 13.0
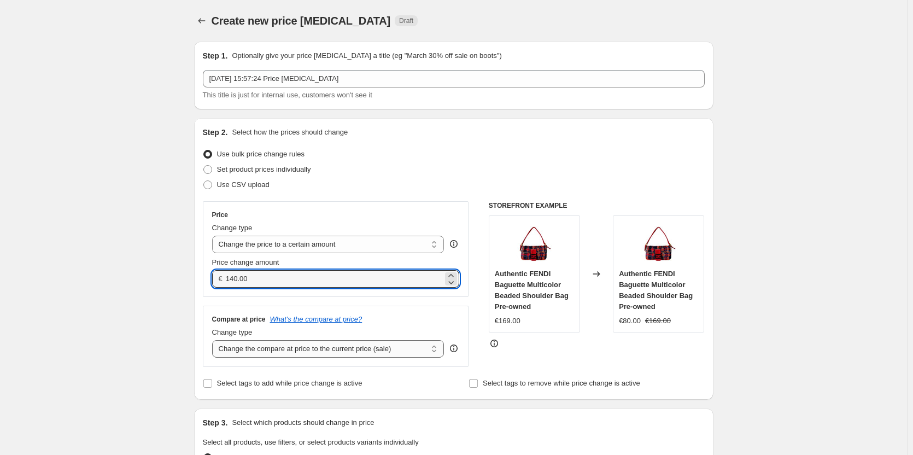
click at [401, 339] on div "Change type Change the compare at price to the current price (sale) Change the …" at bounding box center [328, 342] width 232 height 31
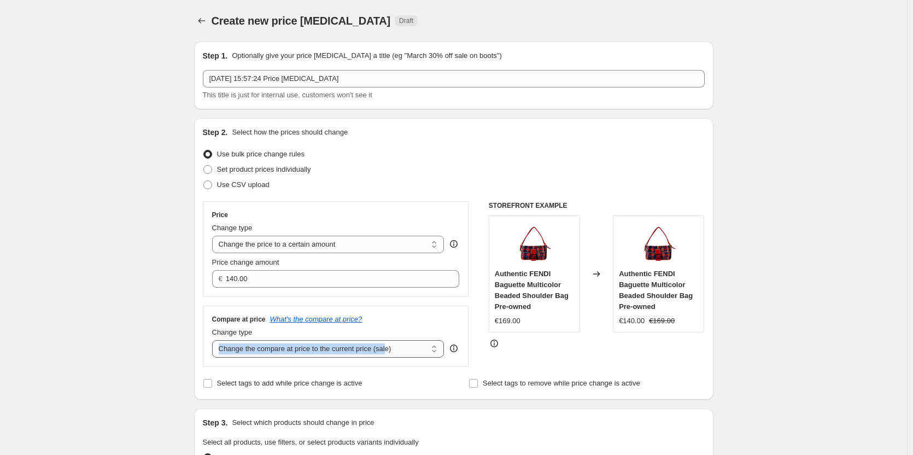
click at [404, 349] on select "Change the compare at price to the current price (sale) Change the compare at p…" at bounding box center [328, 349] width 232 height 18
select select "remove"
click at [214, 340] on select "Change the compare at price to the current price (sale) Change the compare at p…" at bounding box center [328, 349] width 232 height 18
click at [561, 350] on div "STOREFRONT EXAMPLE Authentic FENDI Baguette Multicolor Beaded Shoulder Bag Pre-…" at bounding box center [597, 284] width 216 height 166
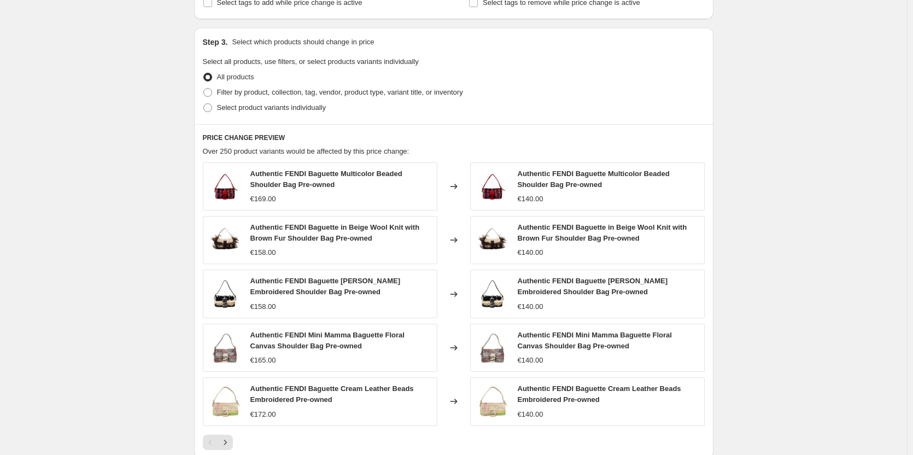
scroll to position [383, 0]
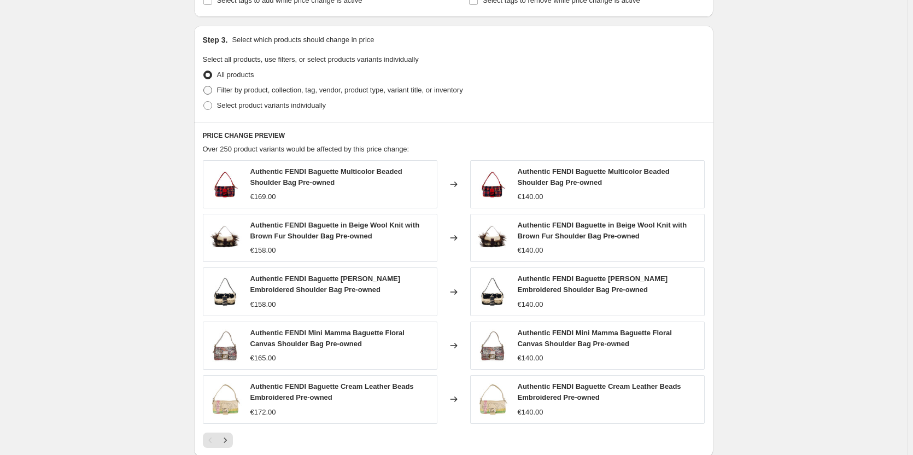
click at [215, 90] on label "Filter by product, collection, tag, vendor, product type, variant title, or inv…" at bounding box center [333, 90] width 260 height 15
click at [204, 86] on input "Filter by product, collection, tag, vendor, product type, variant title, or inv…" at bounding box center [203, 86] width 1 height 1
radio input "true"
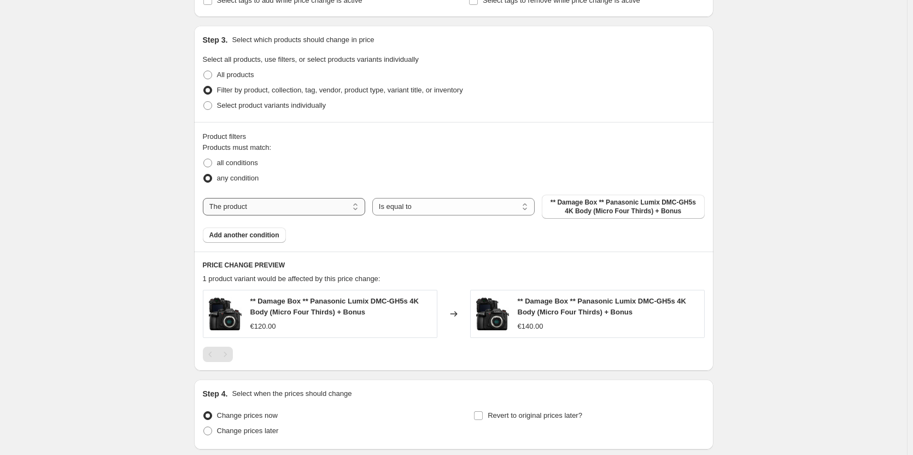
click at [311, 208] on select "The product The product's collection The product's tag The product's vendor The…" at bounding box center [284, 207] width 162 height 18
select select "collection"
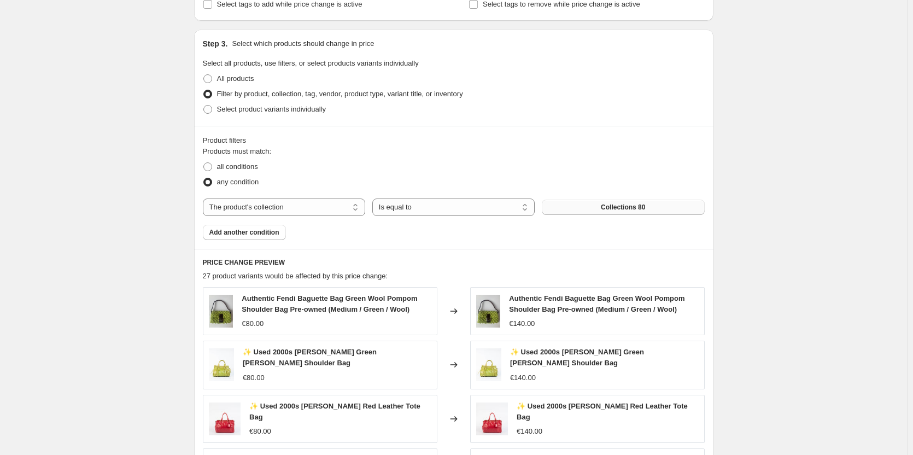
click at [602, 205] on button "Collections 80" at bounding box center [623, 207] width 162 height 15
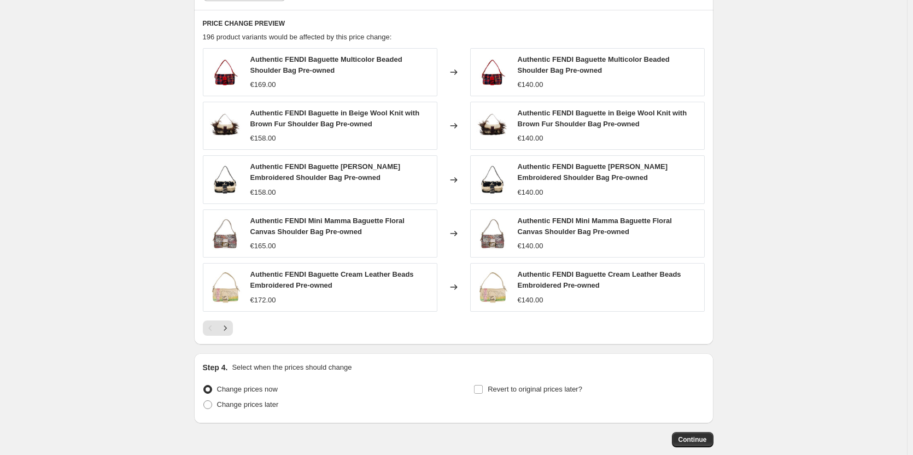
scroll to position [677, 0]
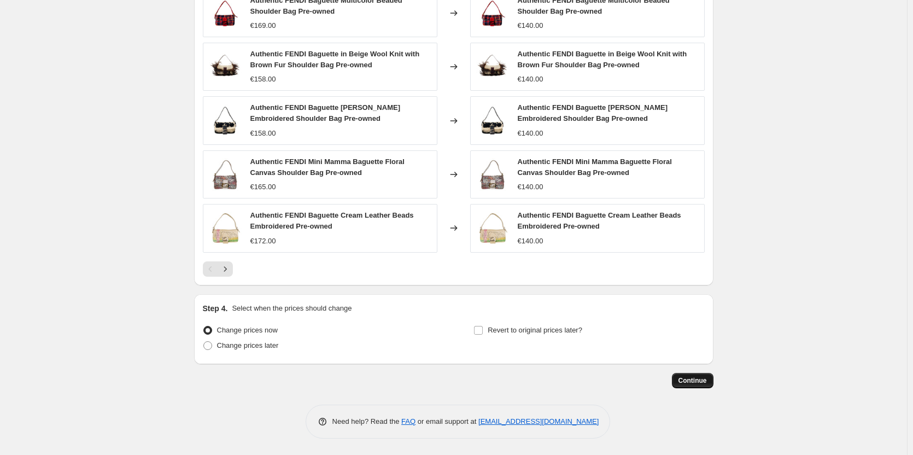
click at [691, 377] on span "Continue" at bounding box center [693, 380] width 28 height 9
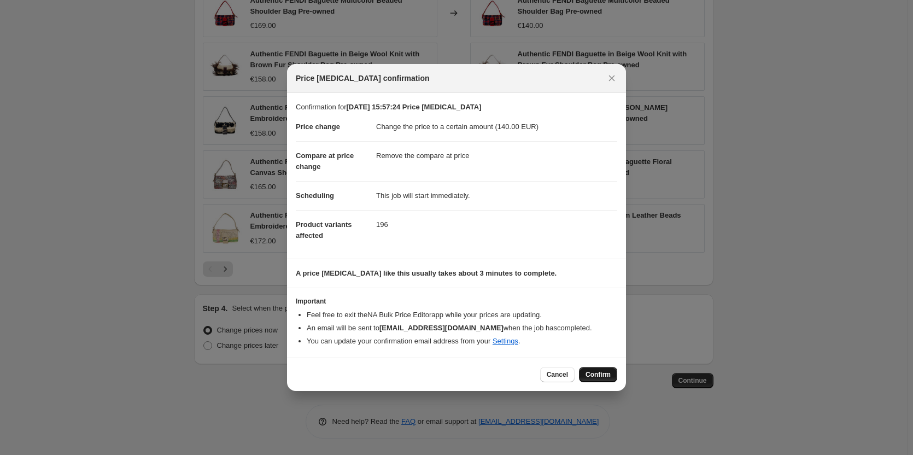
click at [599, 375] on span "Confirm" at bounding box center [598, 374] width 25 height 9
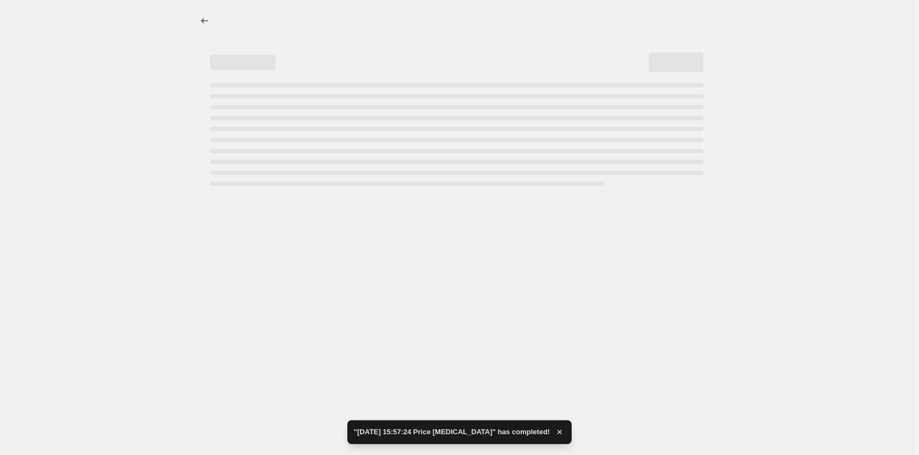
select select "remove"
select select "collection"
